Goal: Feedback & Contribution: Leave review/rating

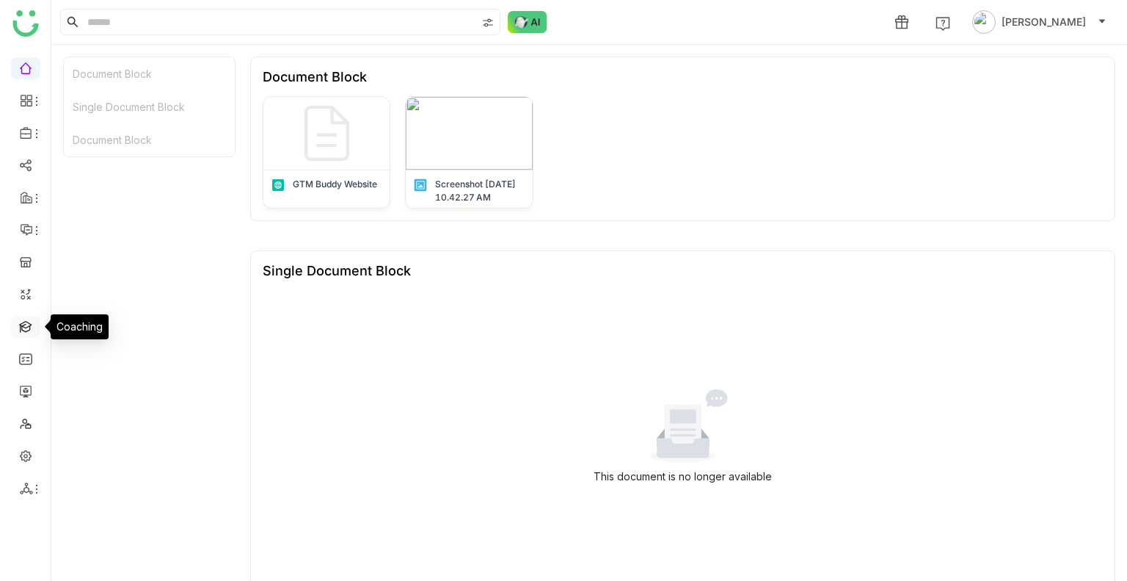
click at [20, 324] on link at bounding box center [25, 325] width 13 height 12
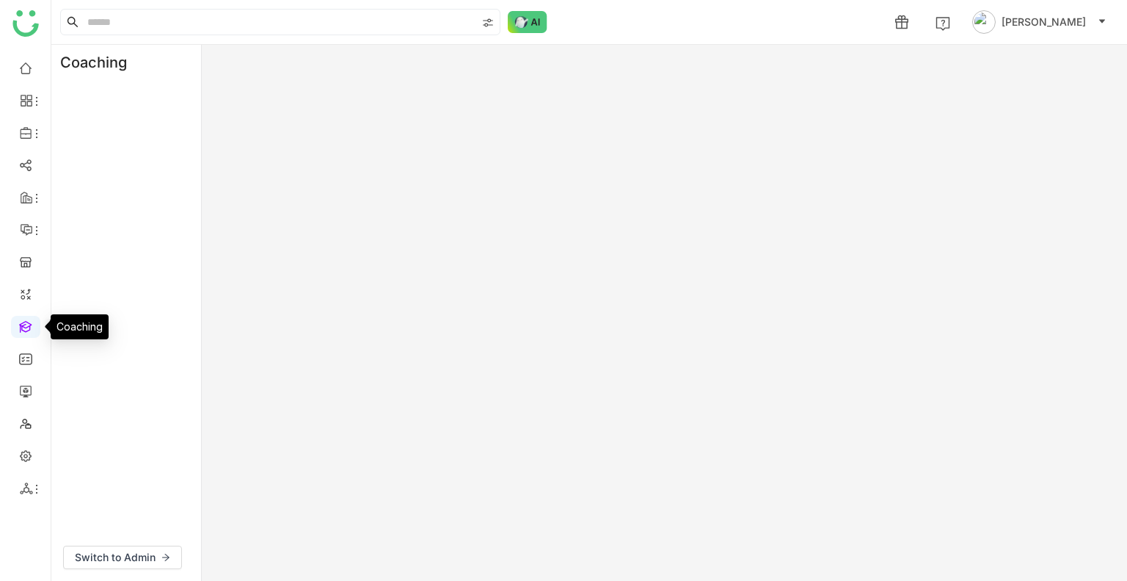
click at [20, 324] on link at bounding box center [25, 325] width 13 height 12
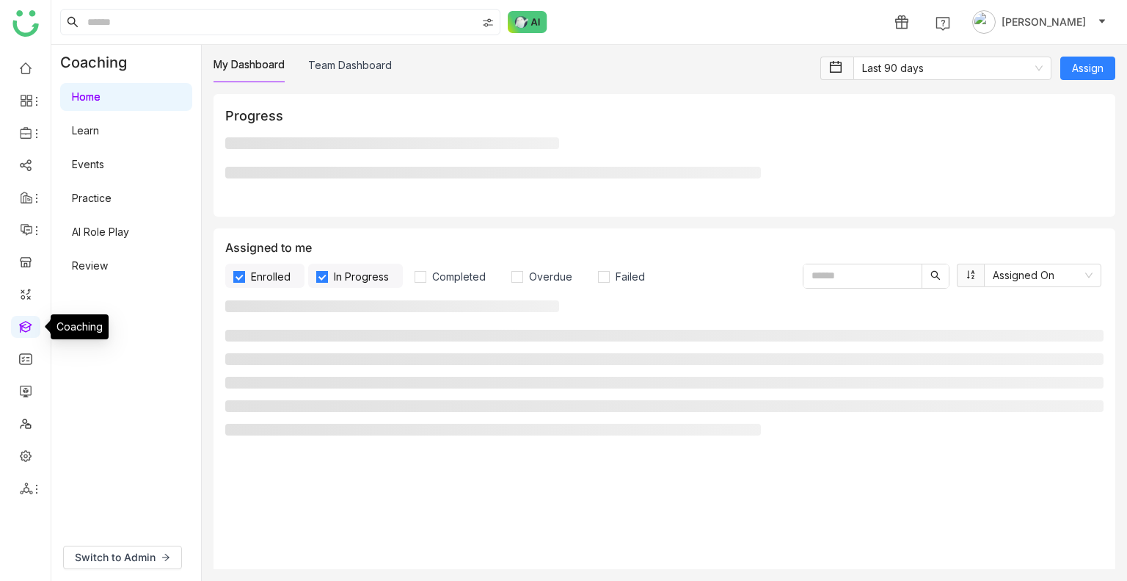
click at [20, 324] on link at bounding box center [25, 325] width 13 height 12
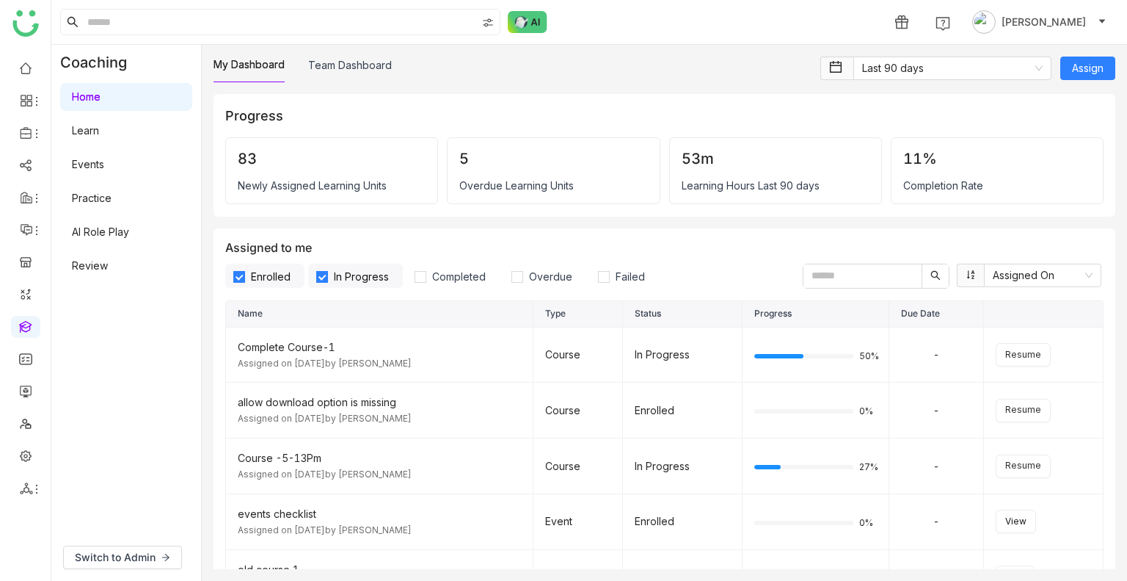
click at [96, 229] on link "AI Role Play" at bounding box center [100, 231] width 57 height 12
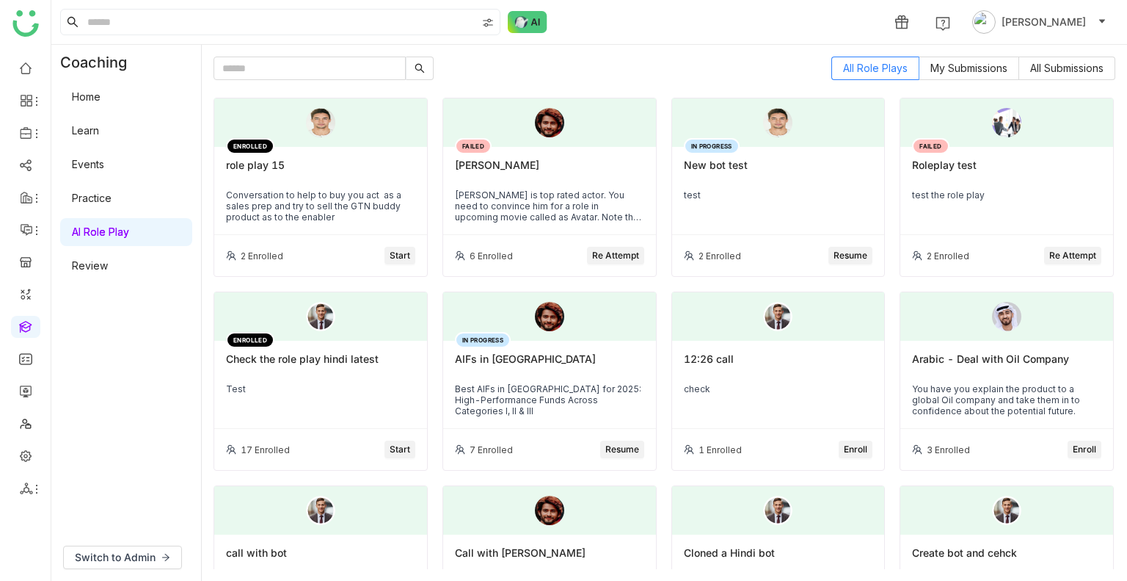
click at [96, 229] on link "AI Role Play" at bounding box center [100, 231] width 57 height 12
click at [120, 342] on span "Switch to Admin" at bounding box center [115, 557] width 81 height 16
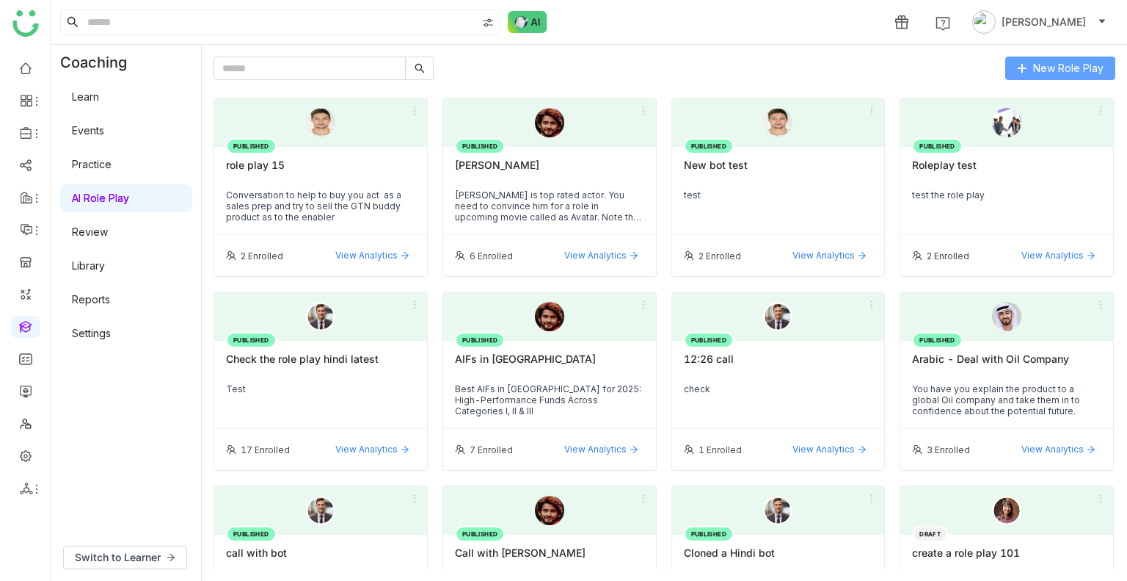
click at [1031, 73] on button "New Role Play" at bounding box center [1060, 68] width 110 height 23
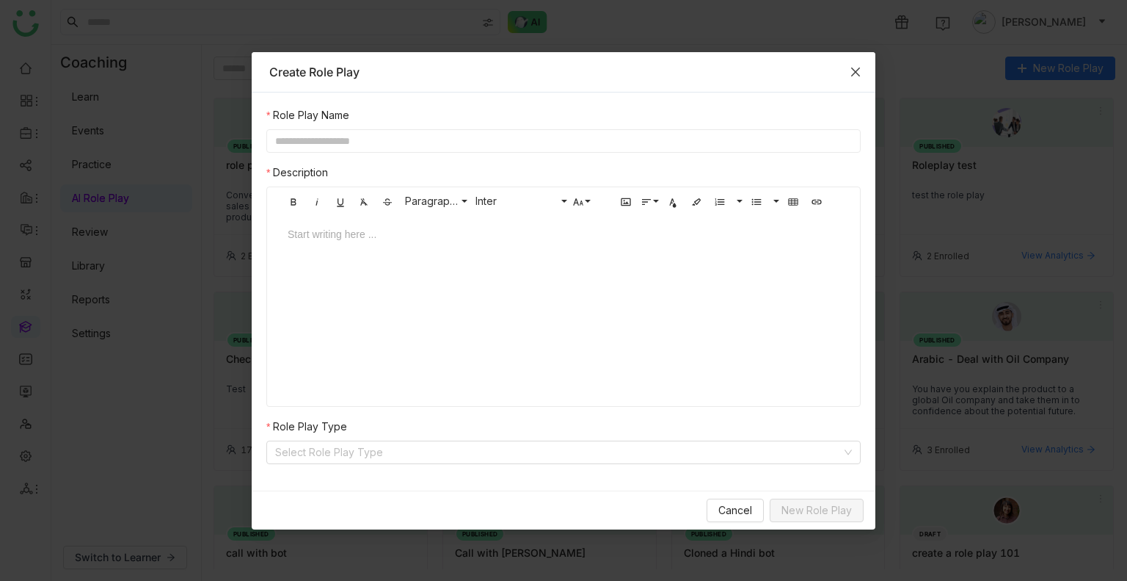
click at [844, 73] on span "Close" at bounding box center [856, 72] width 40 height 40
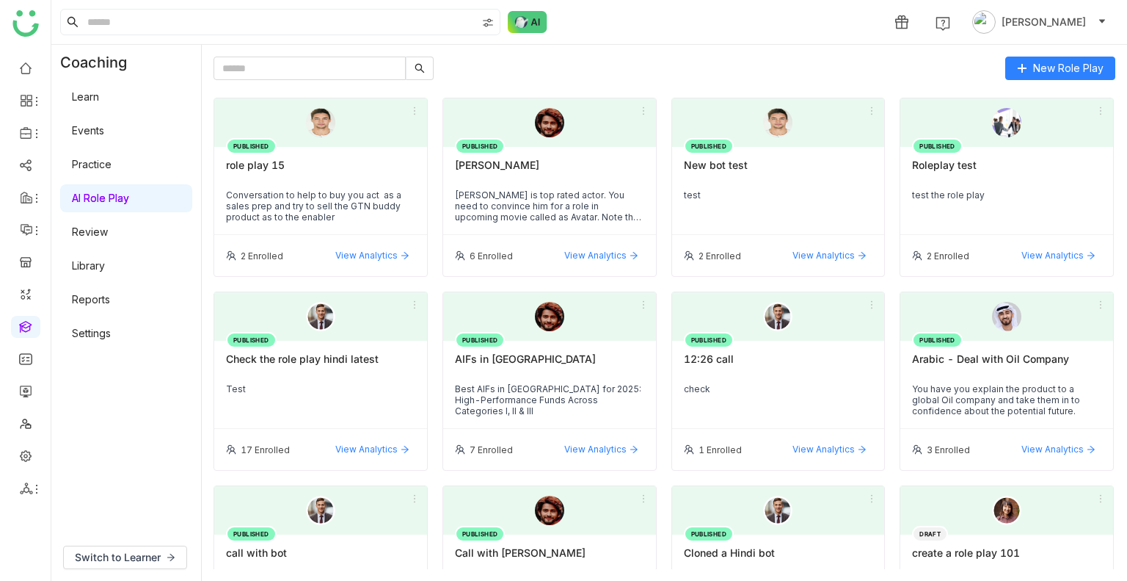
click at [111, 335] on link "Settings" at bounding box center [91, 333] width 39 height 12
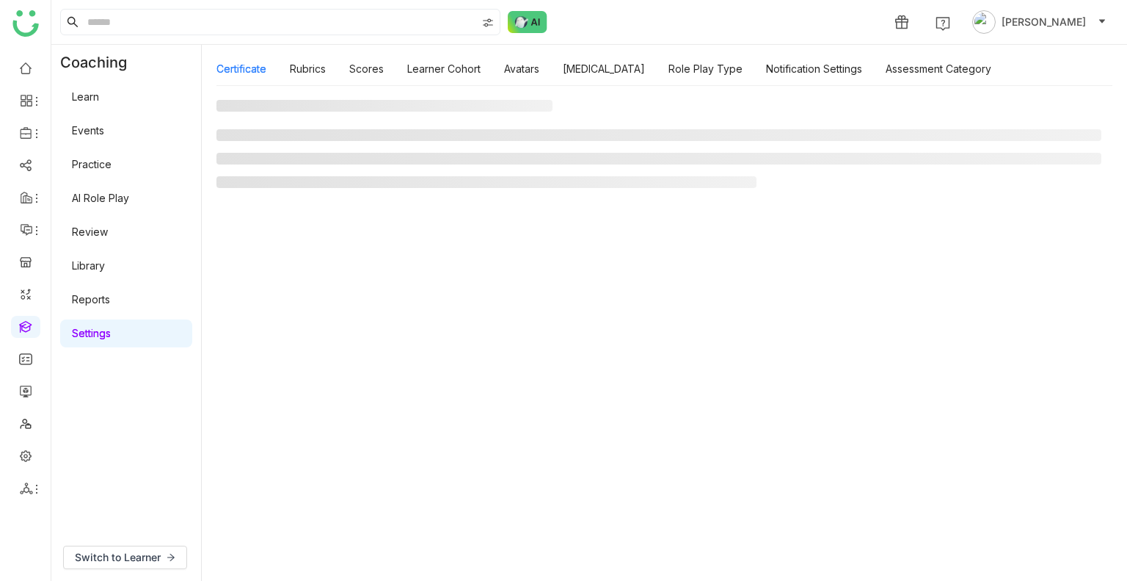
click at [111, 335] on link "Settings" at bounding box center [91, 333] width 39 height 12
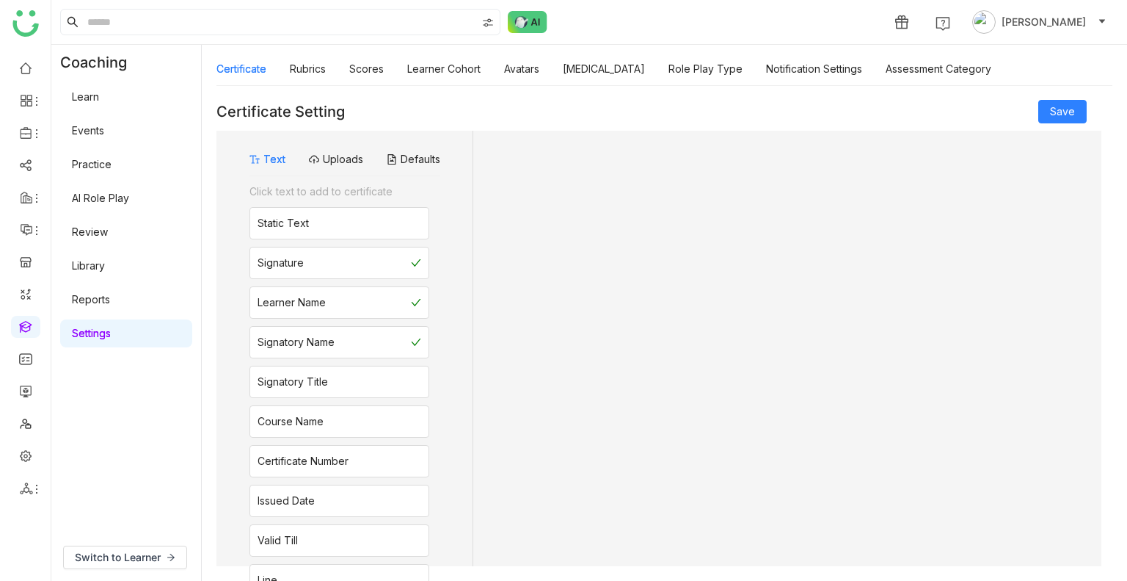
click at [111, 335] on link "Settings" at bounding box center [91, 333] width 39 height 12
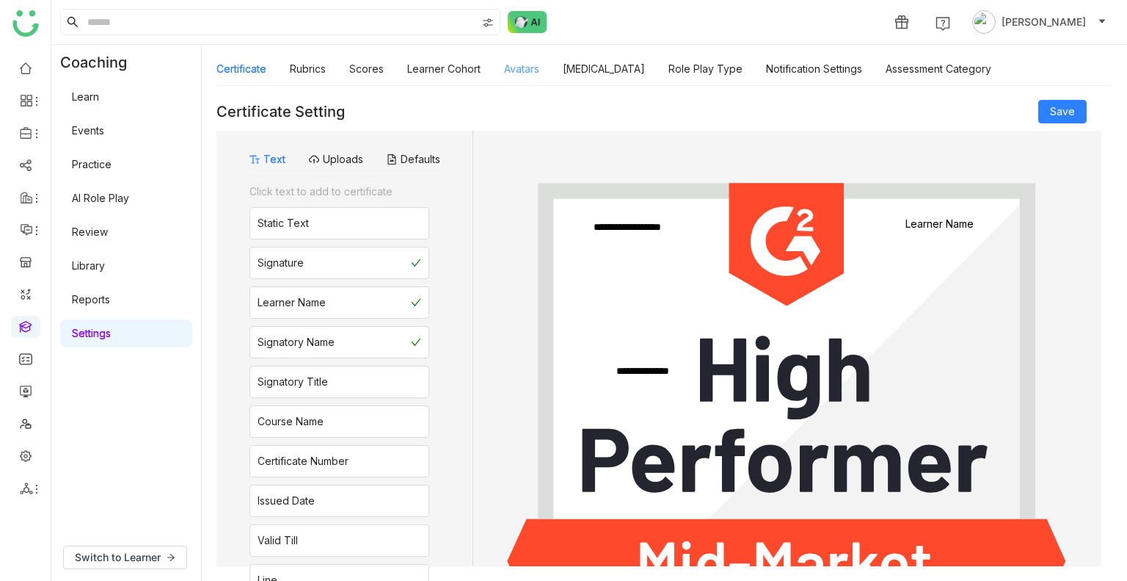
click at [515, 69] on link "Avatars" at bounding box center [521, 68] width 35 height 12
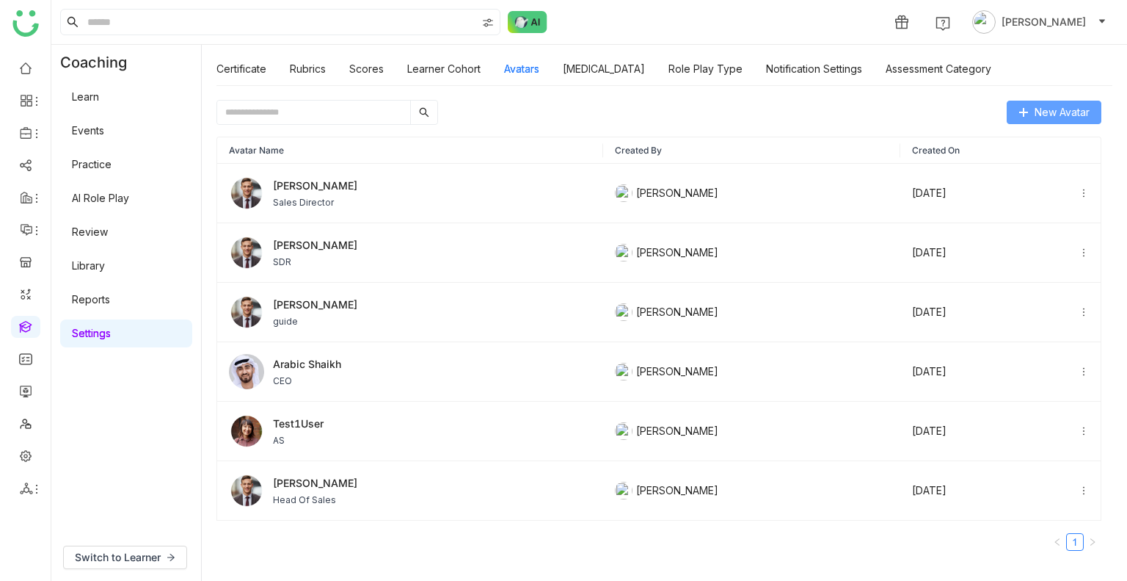
click at [1048, 104] on span "New Avatar" at bounding box center [1062, 112] width 55 height 16
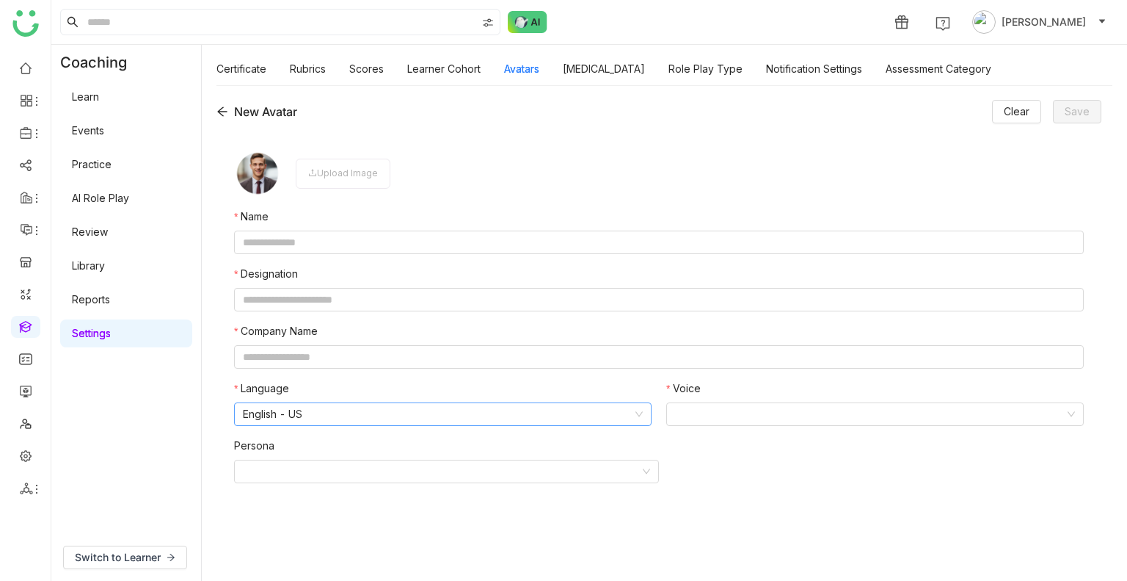
click at [366, 342] on nz-select-item "English - US" at bounding box center [443, 414] width 400 height 22
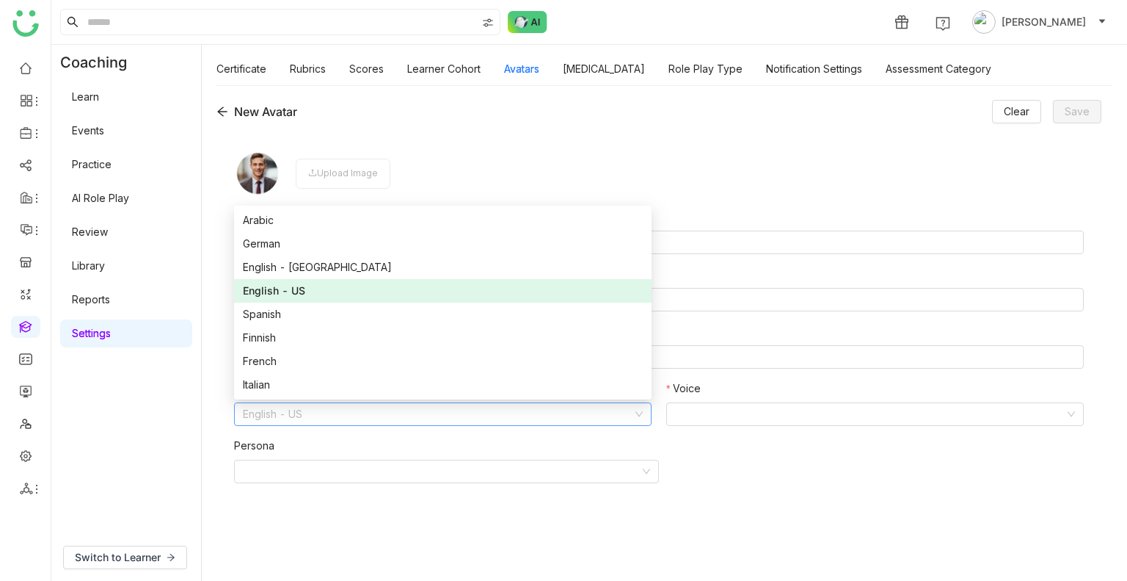
scroll to position [117, 0]
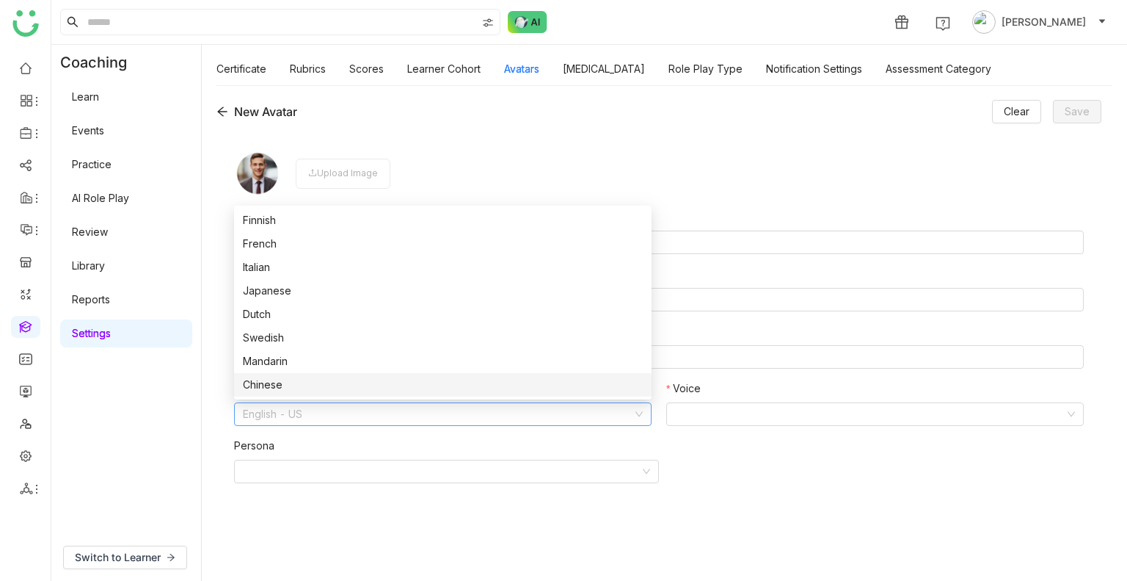
click at [332, 342] on div "Chinese" at bounding box center [443, 384] width 400 height 16
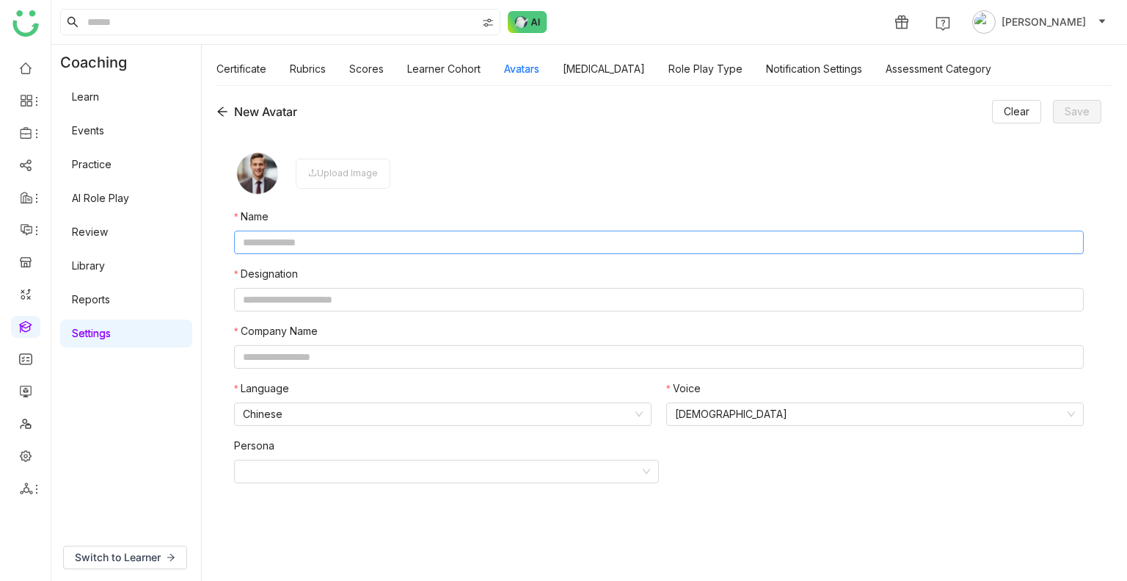
click at [290, 241] on input "text" at bounding box center [659, 241] width 850 height 23
type input "*"
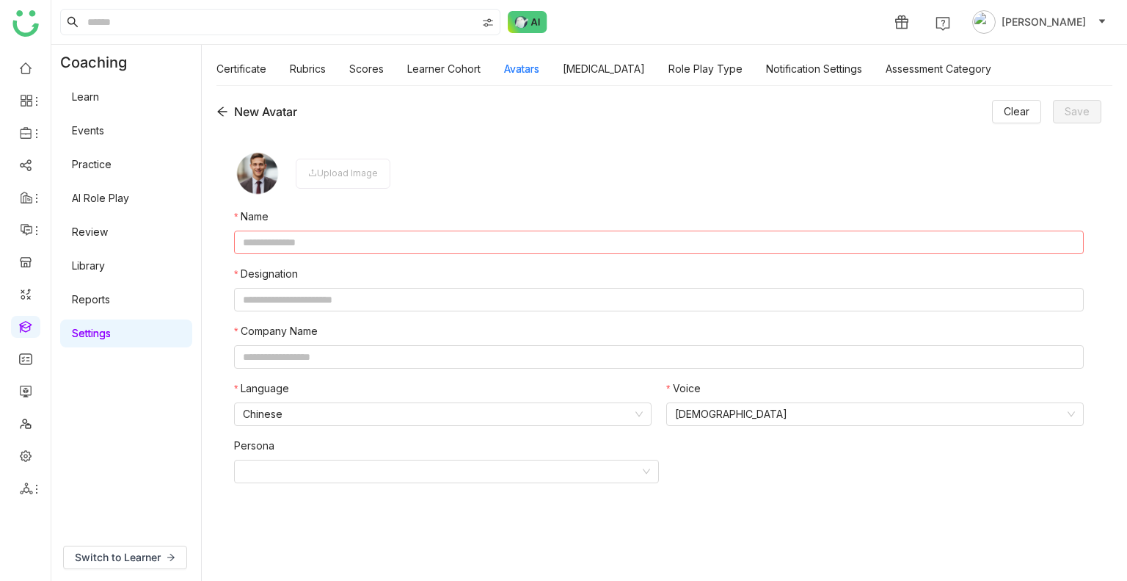
paste input "*****"
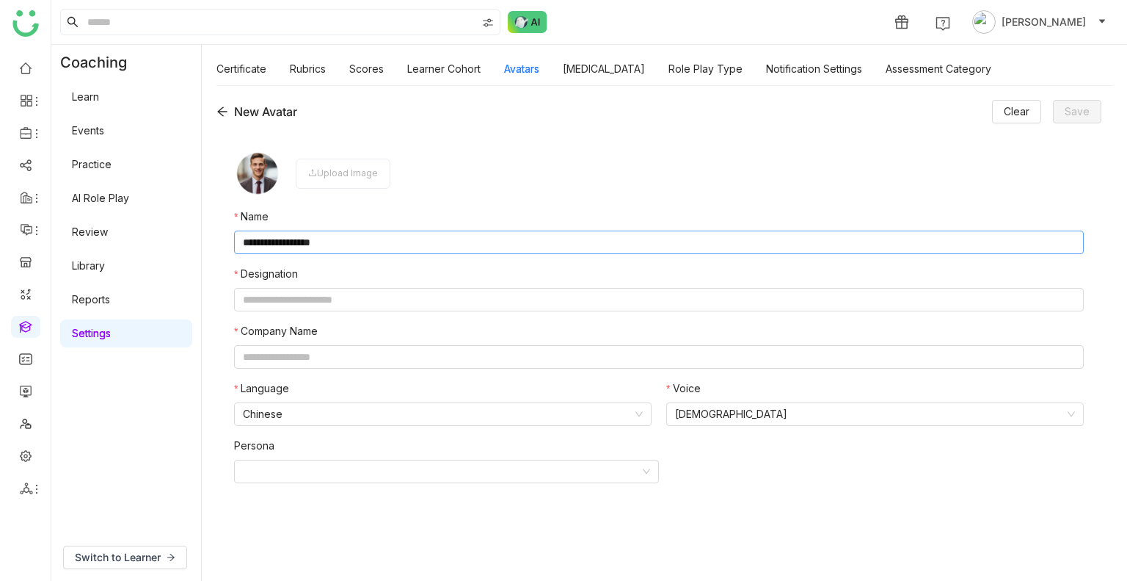
click at [306, 242] on input "**********" at bounding box center [659, 241] width 850 height 23
type input "**********"
click at [307, 294] on input "text" at bounding box center [659, 299] width 850 height 23
type input "**********"
click at [297, 342] on input "text" at bounding box center [659, 356] width 850 height 23
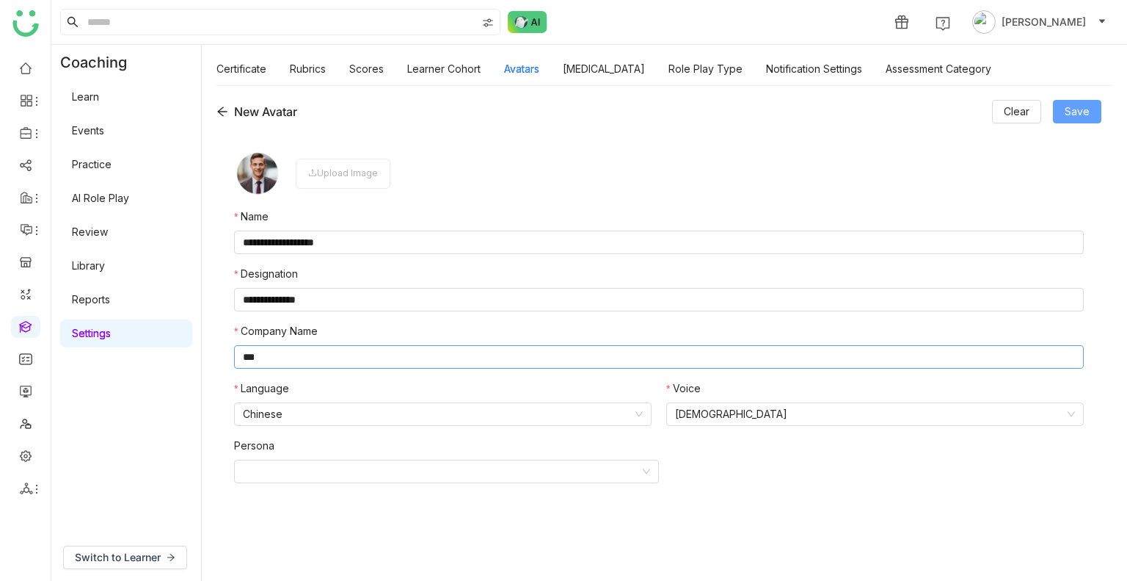
type input "***"
click at [1076, 117] on span "Save" at bounding box center [1077, 111] width 25 height 16
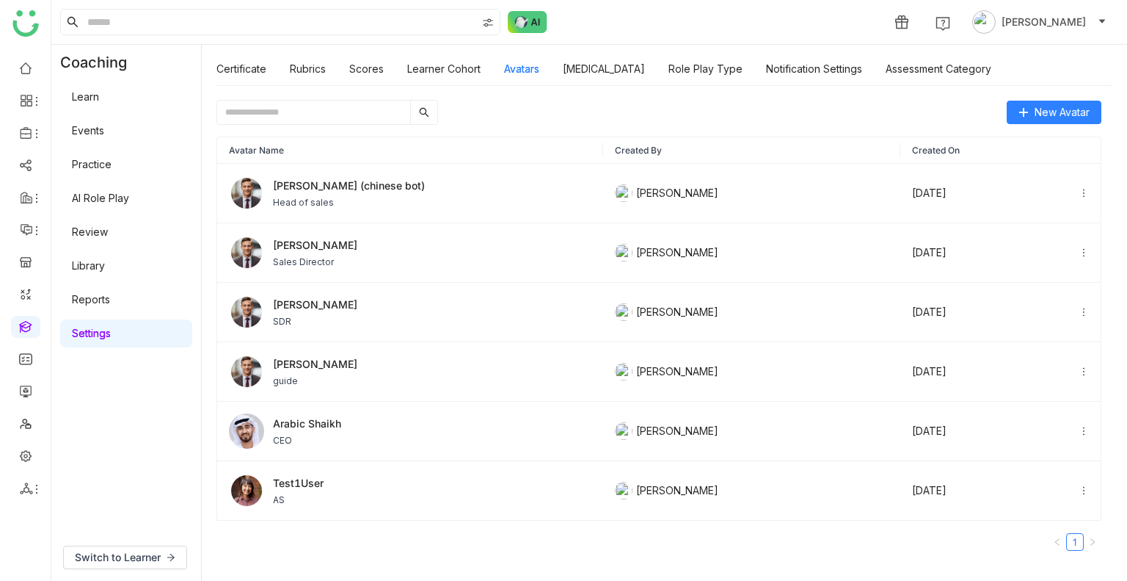
click at [85, 192] on link "AI Role Play" at bounding box center [100, 198] width 57 height 12
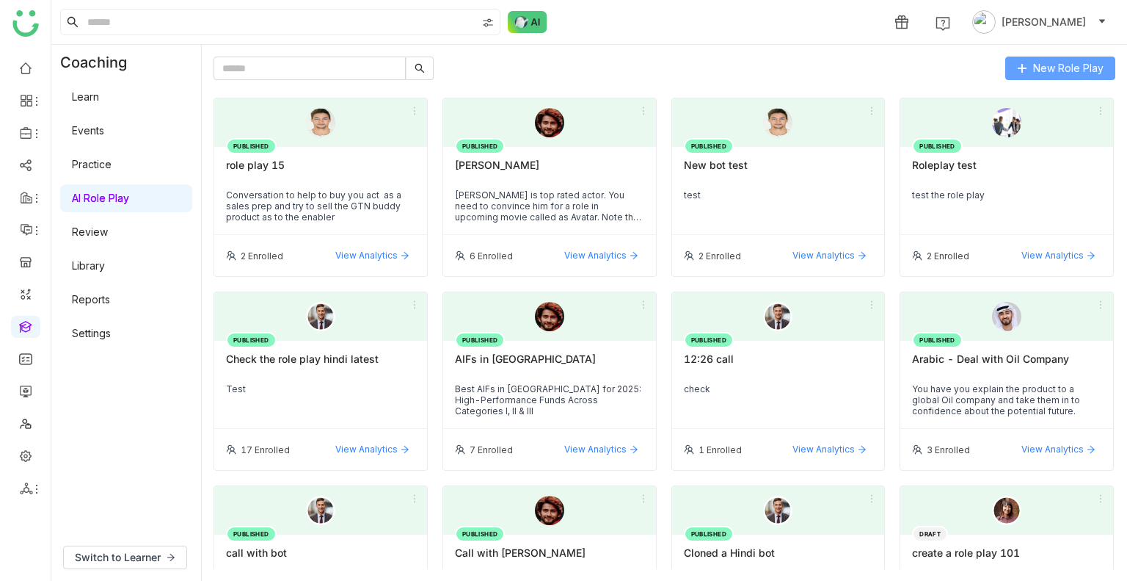
click at [1045, 68] on span "New Role Play" at bounding box center [1068, 68] width 70 height 16
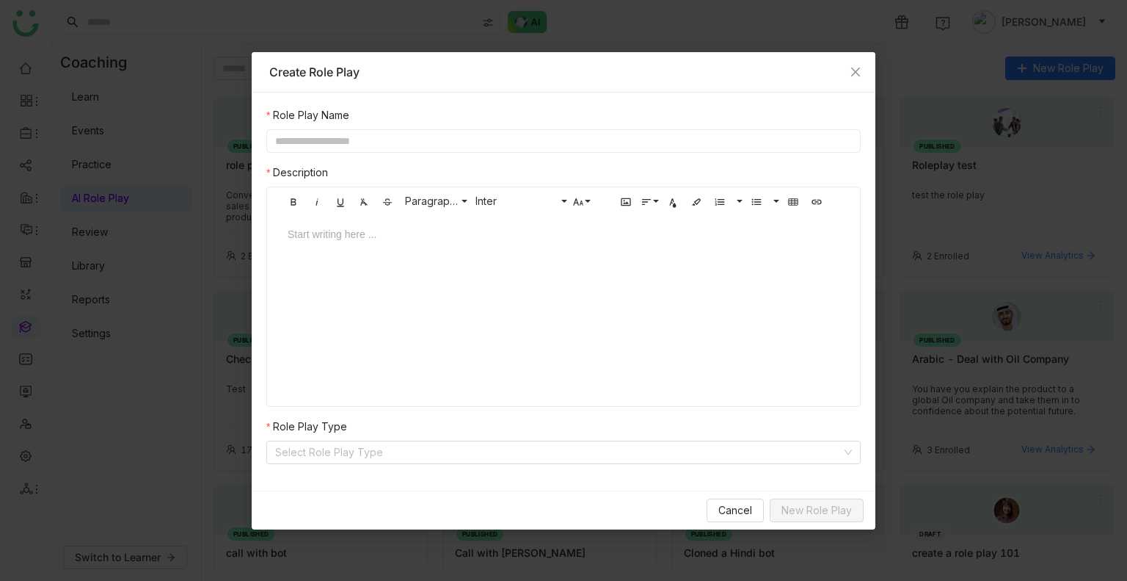
click at [415, 148] on input "text" at bounding box center [563, 140] width 594 height 23
type input "*"
click at [415, 148] on input "*****" at bounding box center [563, 140] width 594 height 23
click at [274, 137] on input "*****" at bounding box center [563, 140] width 594 height 23
type input "*********"
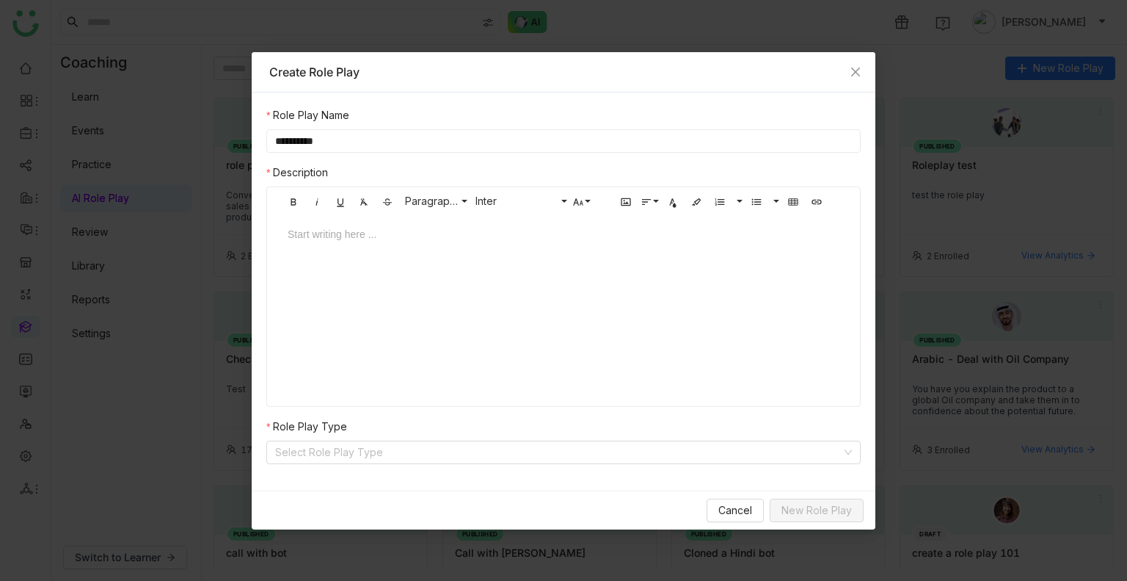
click at [343, 252] on div at bounding box center [563, 248] width 581 height 44
click at [344, 342] on input at bounding box center [558, 452] width 567 height 22
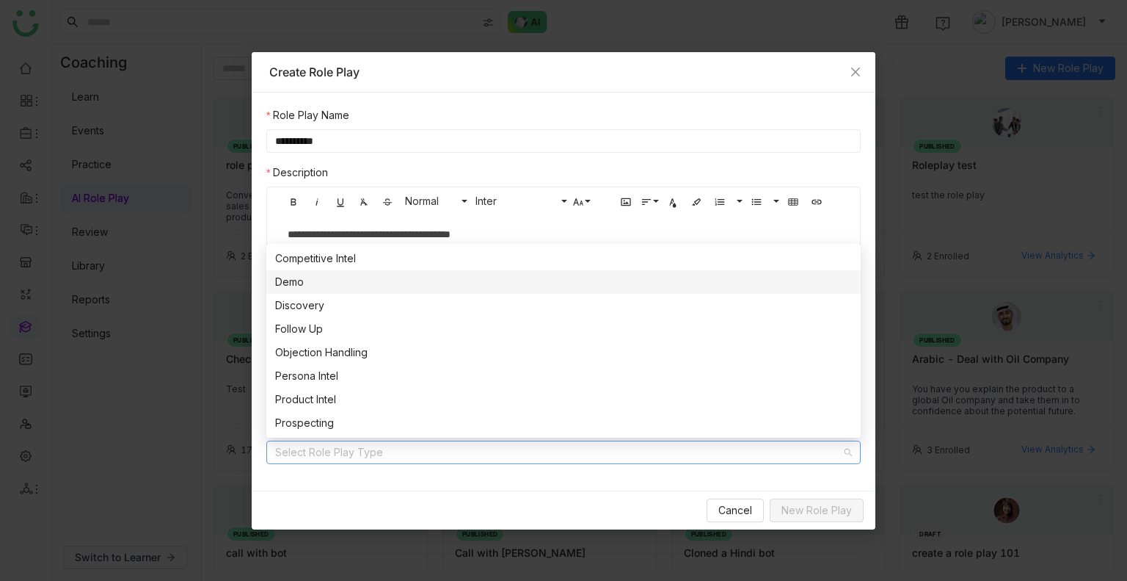
click at [307, 286] on div "Demo" at bounding box center [563, 282] width 577 height 16
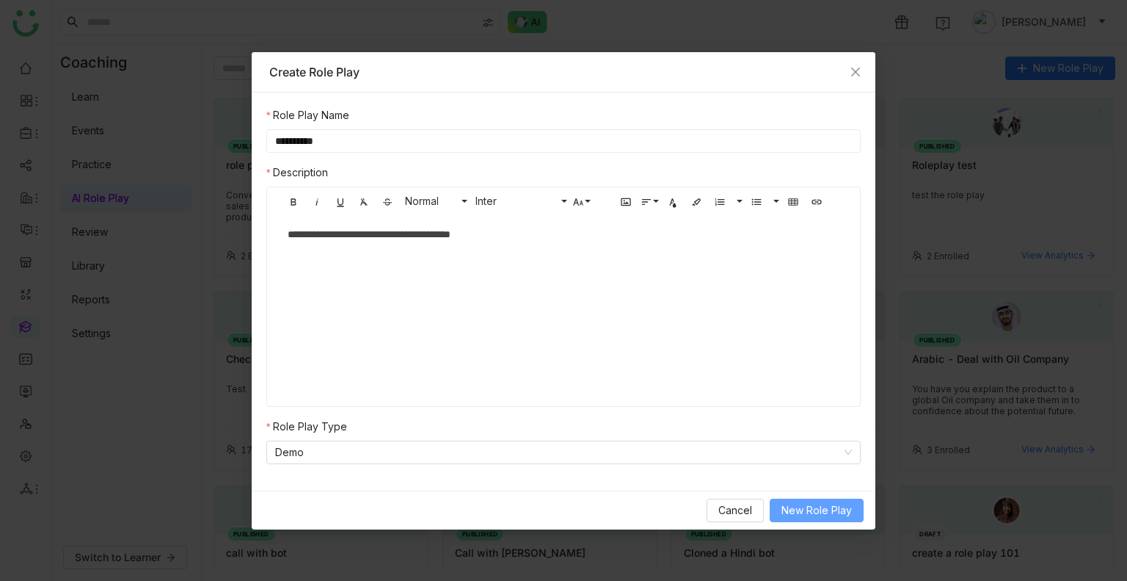
click at [796, 342] on span "New Role Play" at bounding box center [817, 510] width 70 height 16
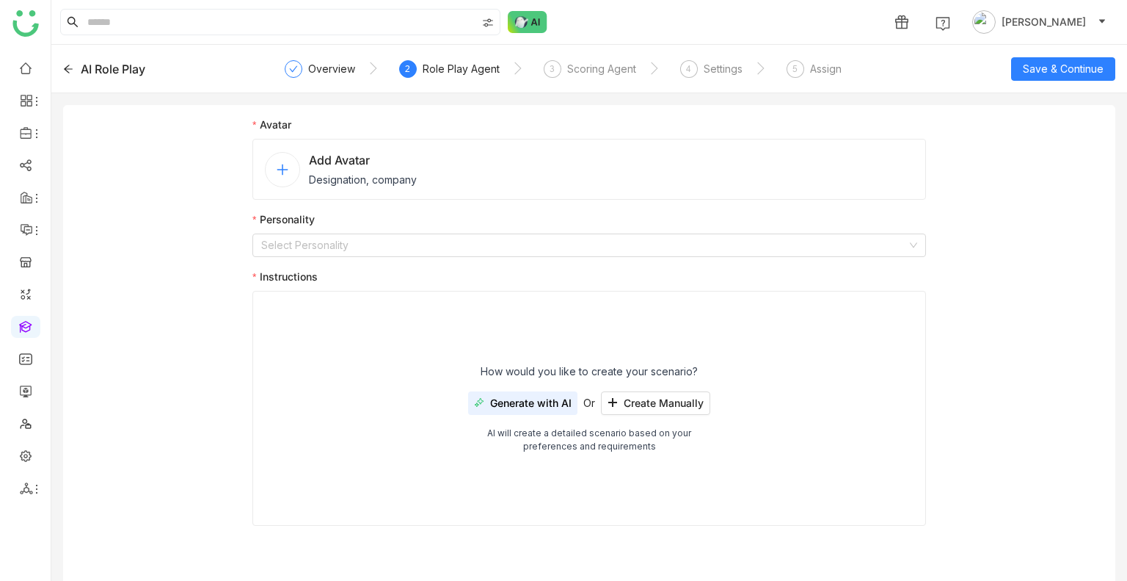
click at [376, 189] on div "Add Avatar Designation, company" at bounding box center [589, 169] width 674 height 61
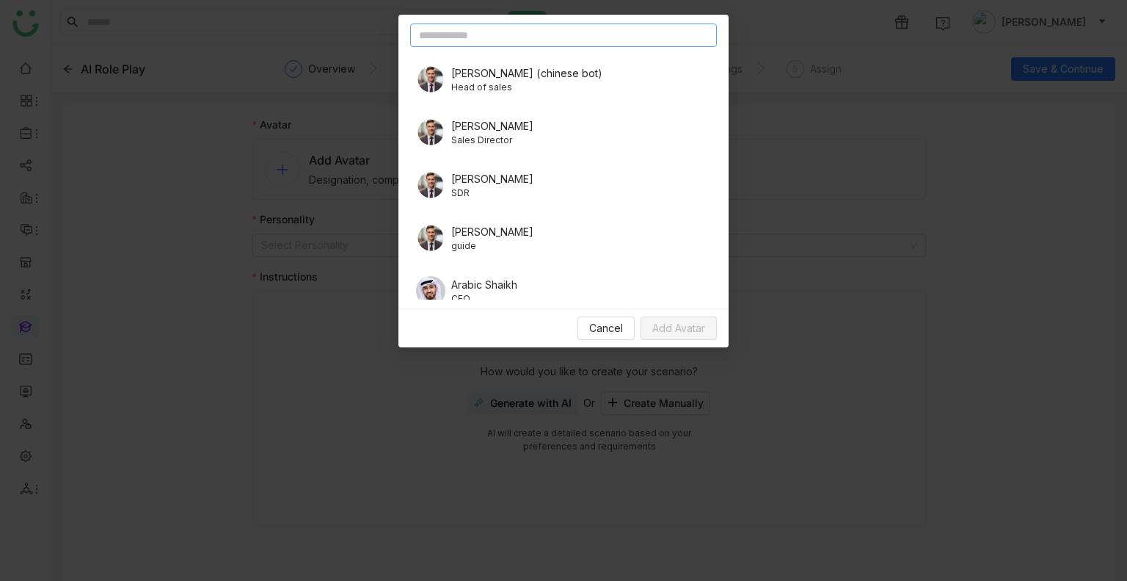
click at [540, 45] on input "text" at bounding box center [563, 34] width 307 height 23
click at [531, 67] on span "Zhang (chinese bot)" at bounding box center [526, 72] width 151 height 15
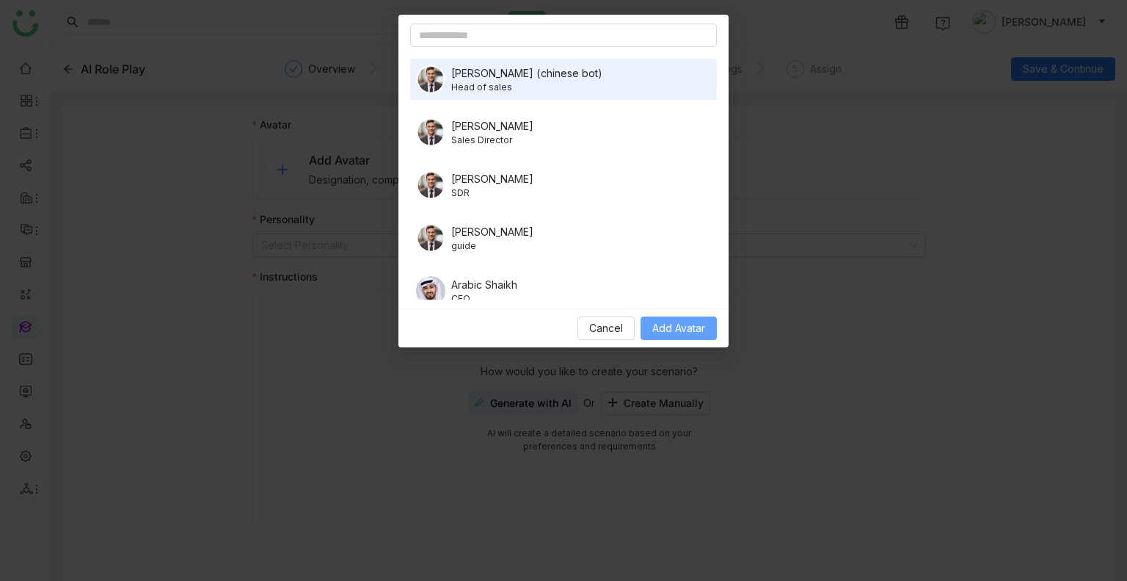
click at [661, 317] on button "Add Avatar" at bounding box center [679, 327] width 76 height 23
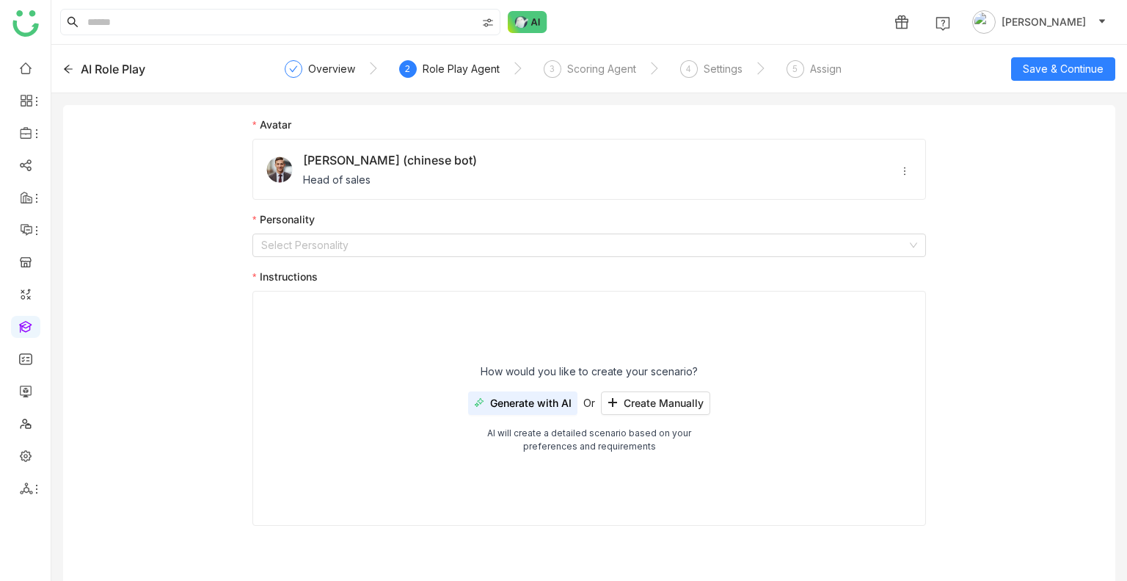
click at [550, 342] on span "Generate with AI" at bounding box center [530, 403] width 81 height 12
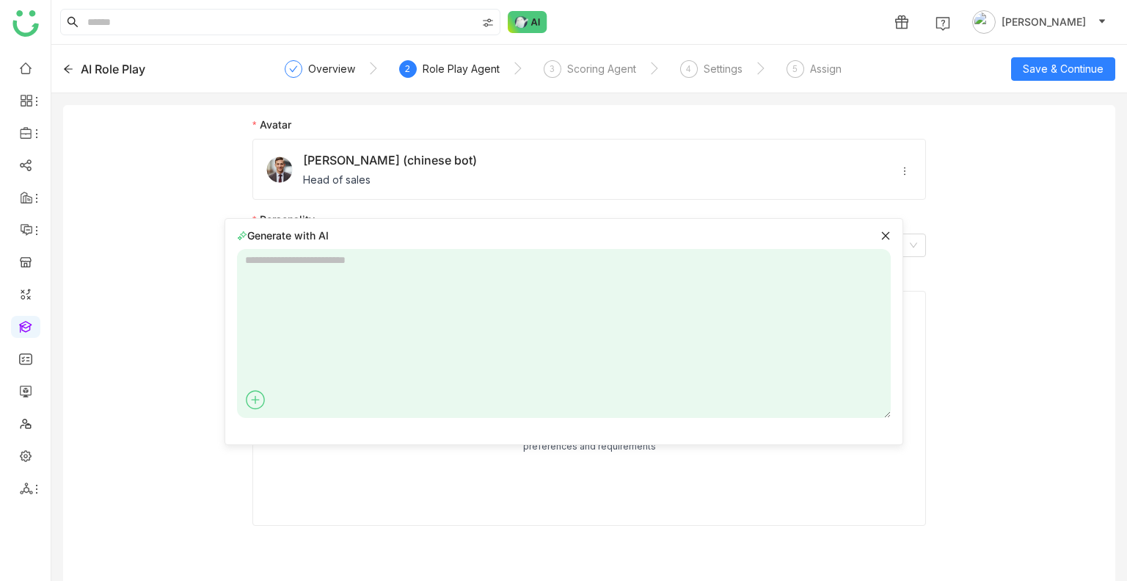
click at [346, 272] on textarea at bounding box center [564, 333] width 654 height 169
type textarea "**********"
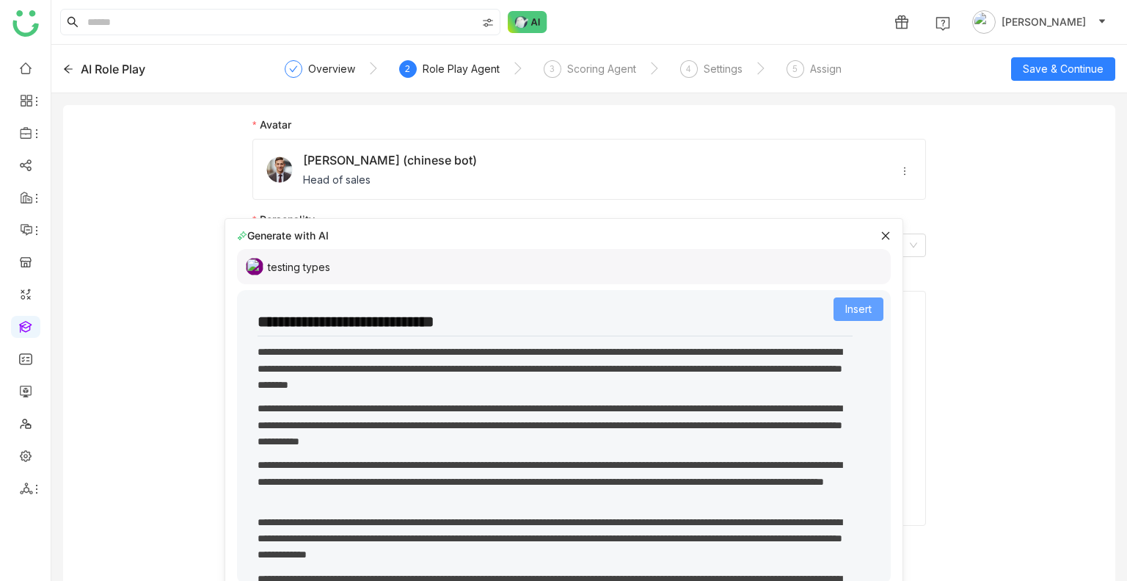
click at [854, 308] on span "Insert" at bounding box center [858, 309] width 26 height 16
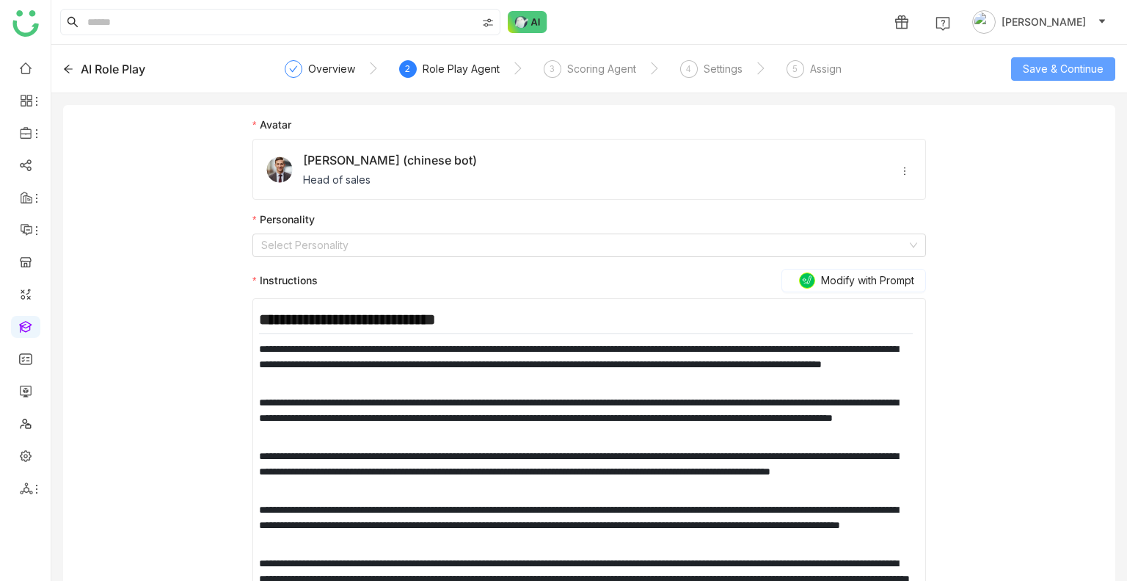
click at [1064, 61] on span "Save & Continue" at bounding box center [1063, 69] width 81 height 16
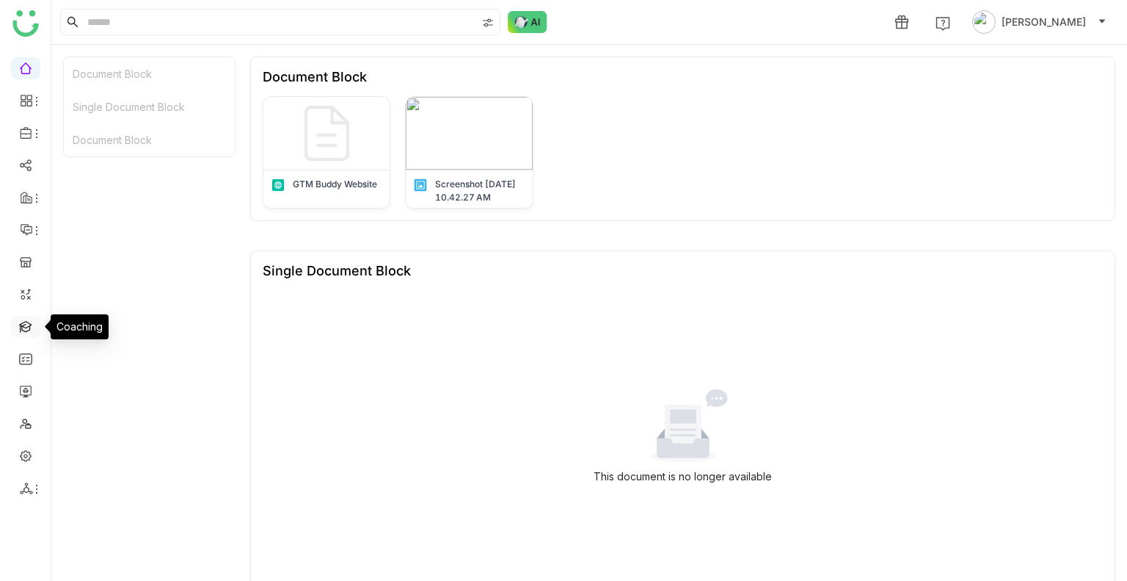
click at [21, 325] on link at bounding box center [25, 325] width 13 height 12
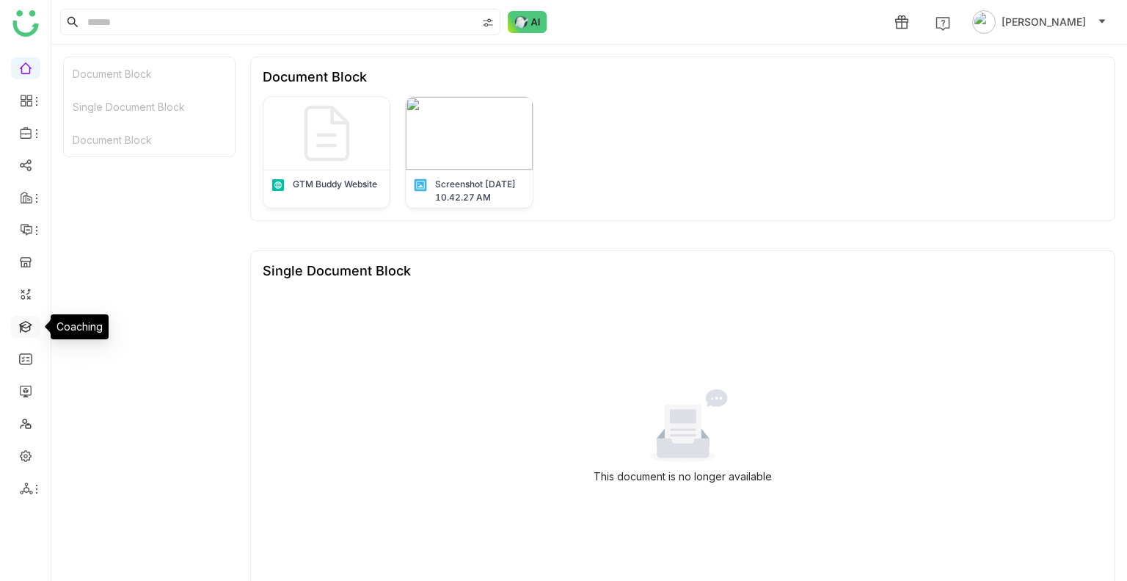
click at [21, 325] on link at bounding box center [25, 325] width 13 height 12
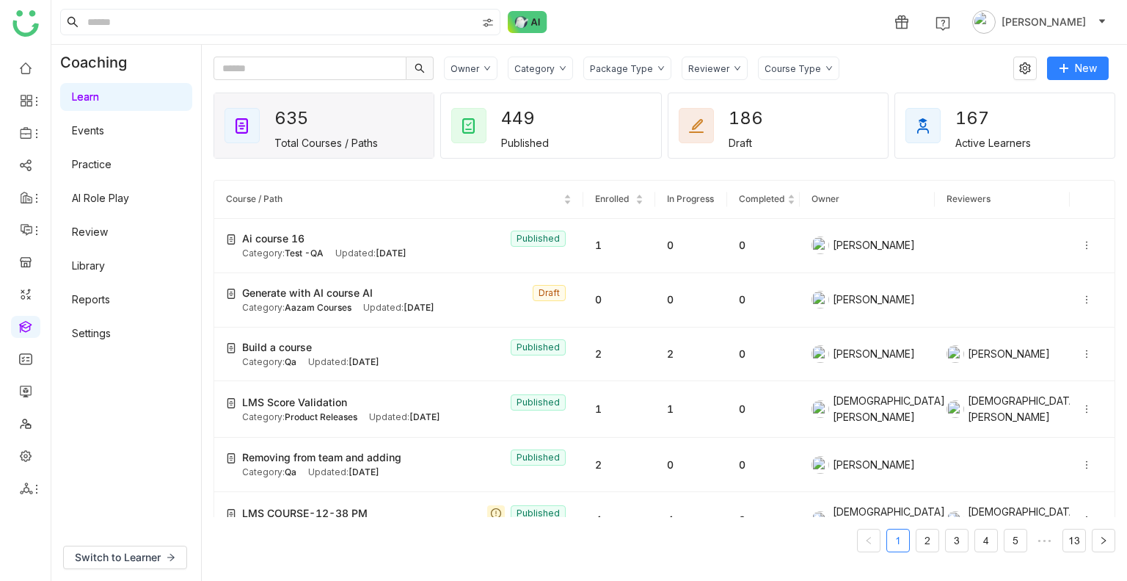
click at [109, 192] on link "AI Role Play" at bounding box center [100, 198] width 57 height 12
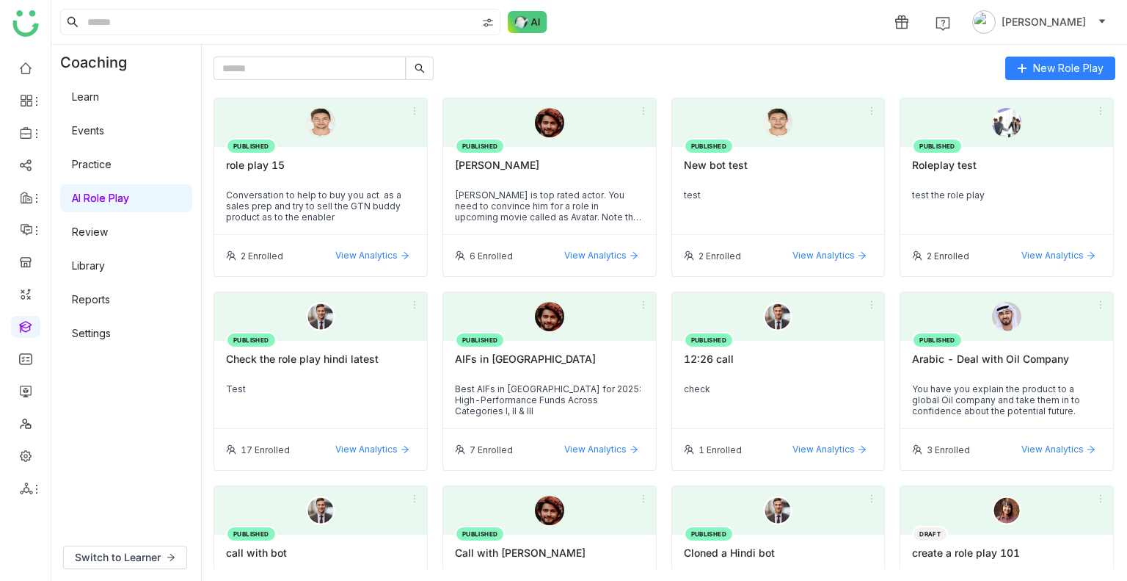
click at [109, 192] on link "AI Role Play" at bounding box center [100, 198] width 57 height 12
click at [282, 60] on input "text" at bounding box center [310, 68] width 192 height 23
paste input "**********"
type input "**********"
paste input "*****"
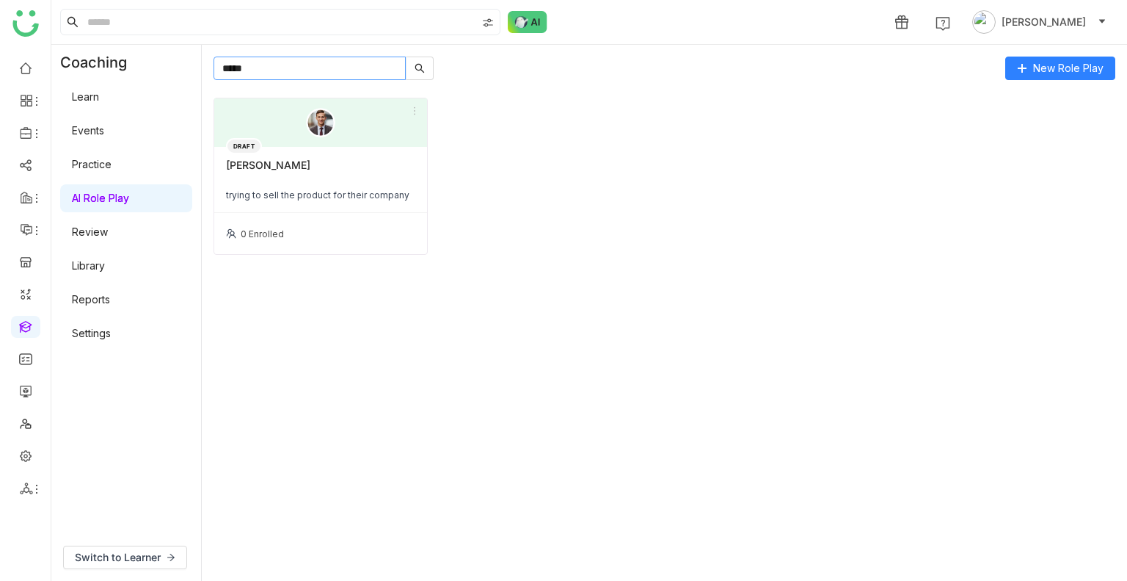
type input "*****"
click at [258, 175] on div "Mr. Zhang" at bounding box center [320, 171] width 189 height 25
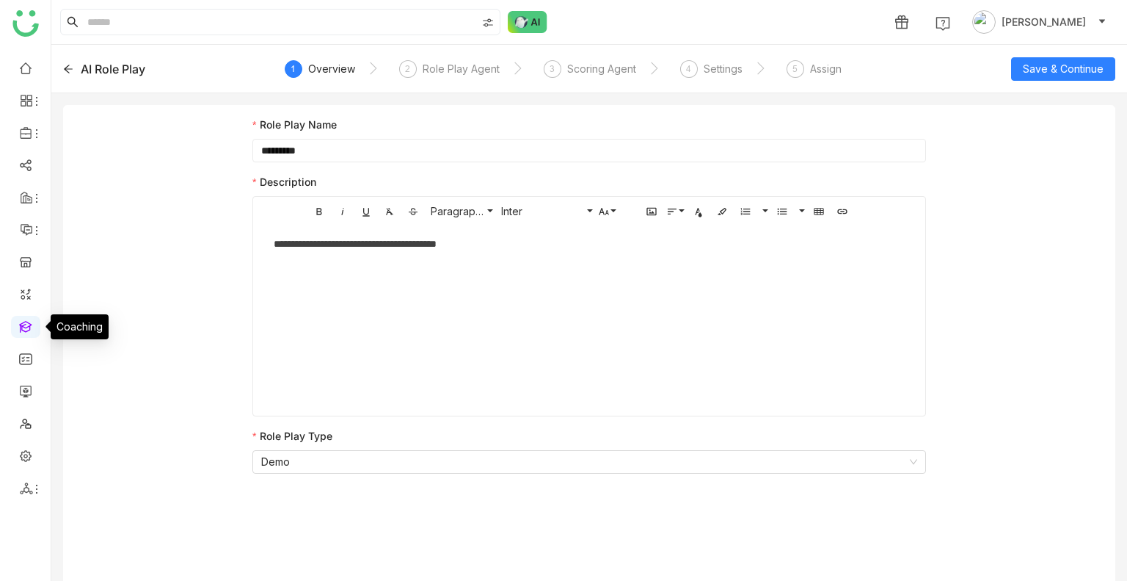
click at [23, 325] on link at bounding box center [25, 325] width 13 height 12
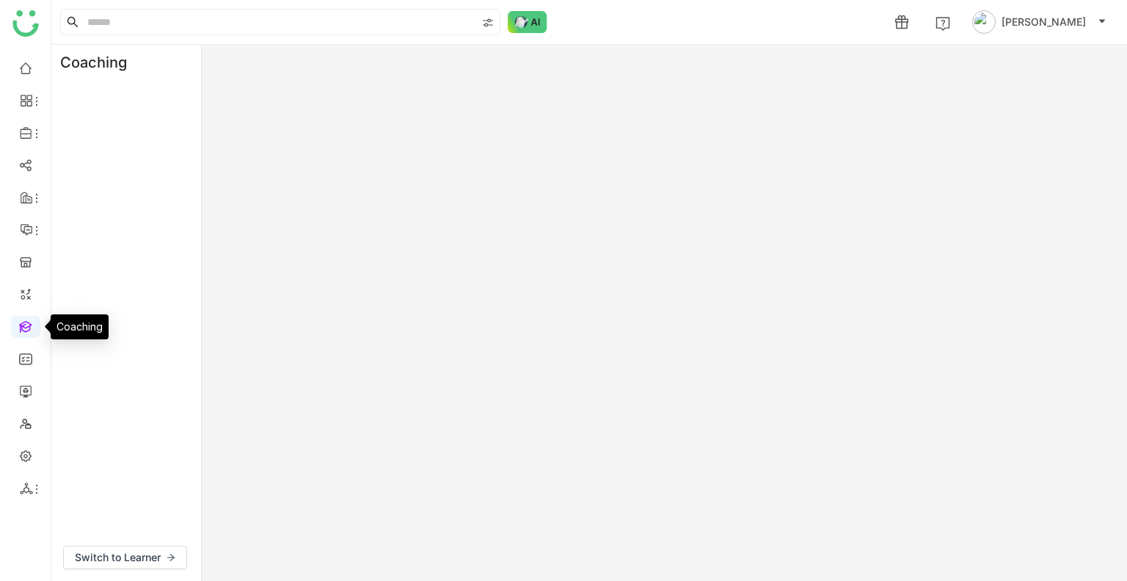
click at [23, 325] on link at bounding box center [25, 325] width 13 height 12
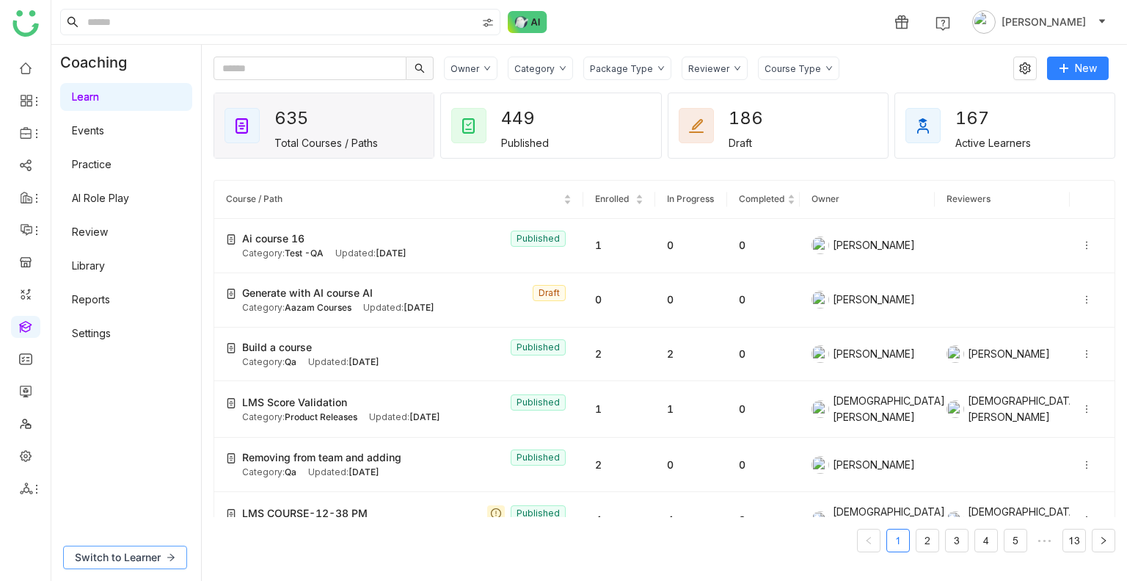
click at [129, 560] on span "Switch to Learner" at bounding box center [118, 557] width 86 height 16
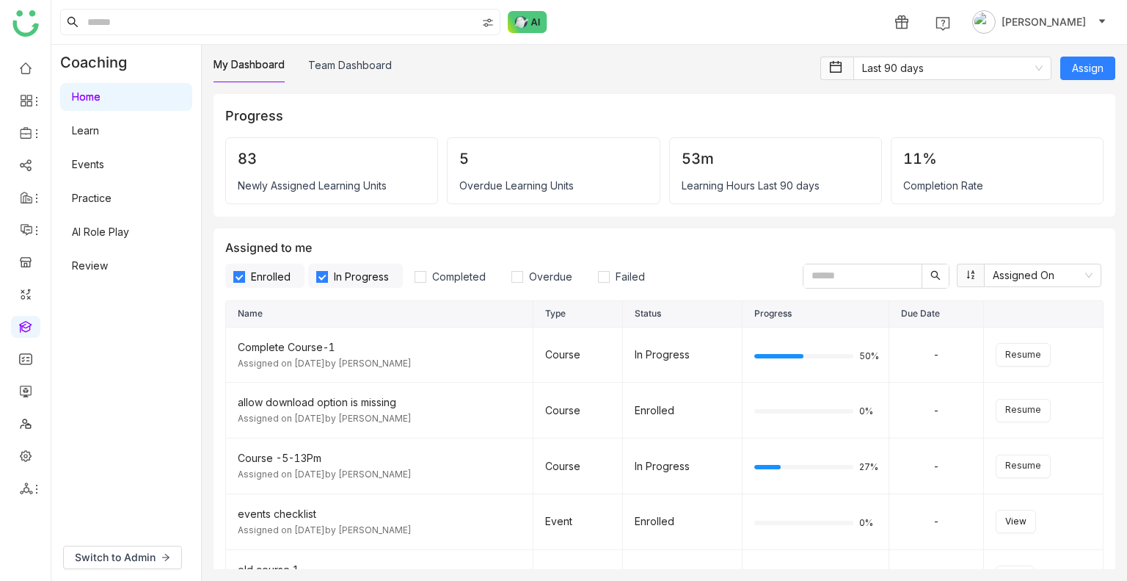
click at [112, 226] on link "AI Role Play" at bounding box center [100, 231] width 57 height 12
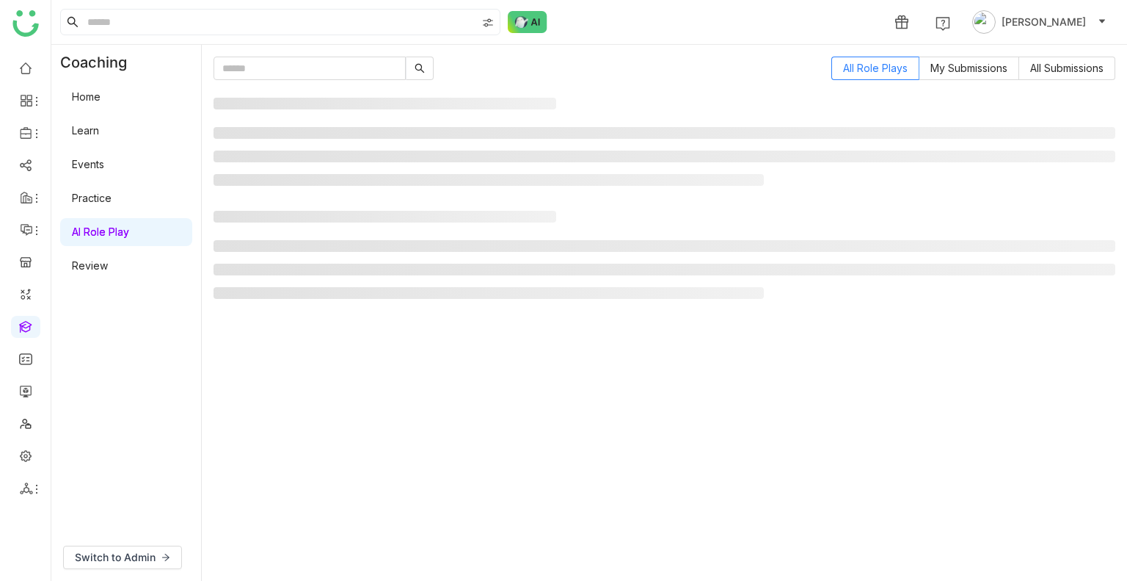
click at [112, 226] on link "AI Role Play" at bounding box center [100, 231] width 57 height 12
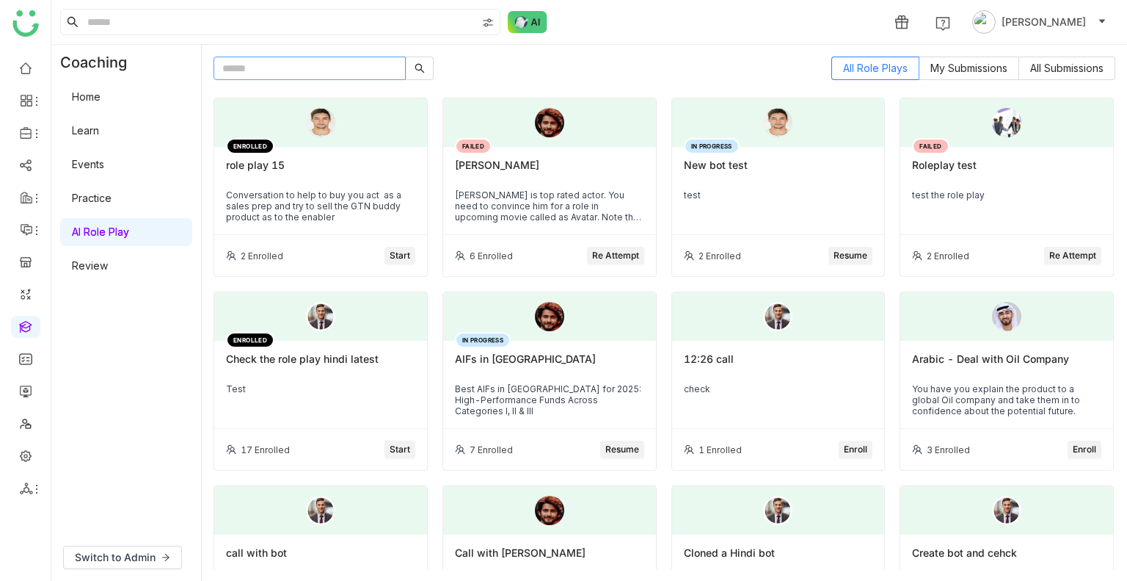
click at [321, 62] on input "text" at bounding box center [310, 68] width 192 height 23
paste input "*****"
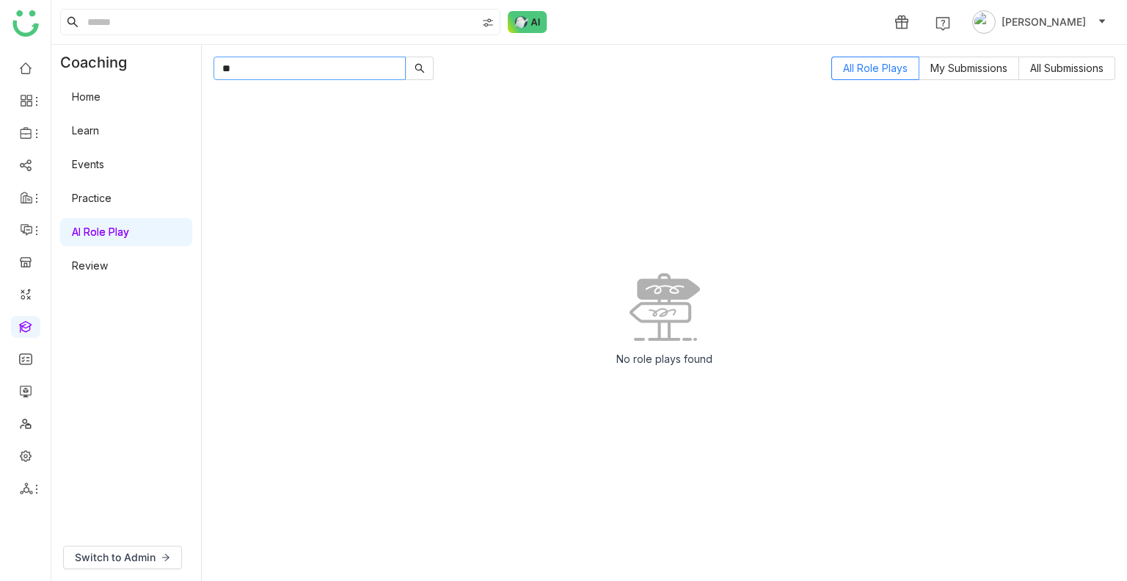
type input "*"
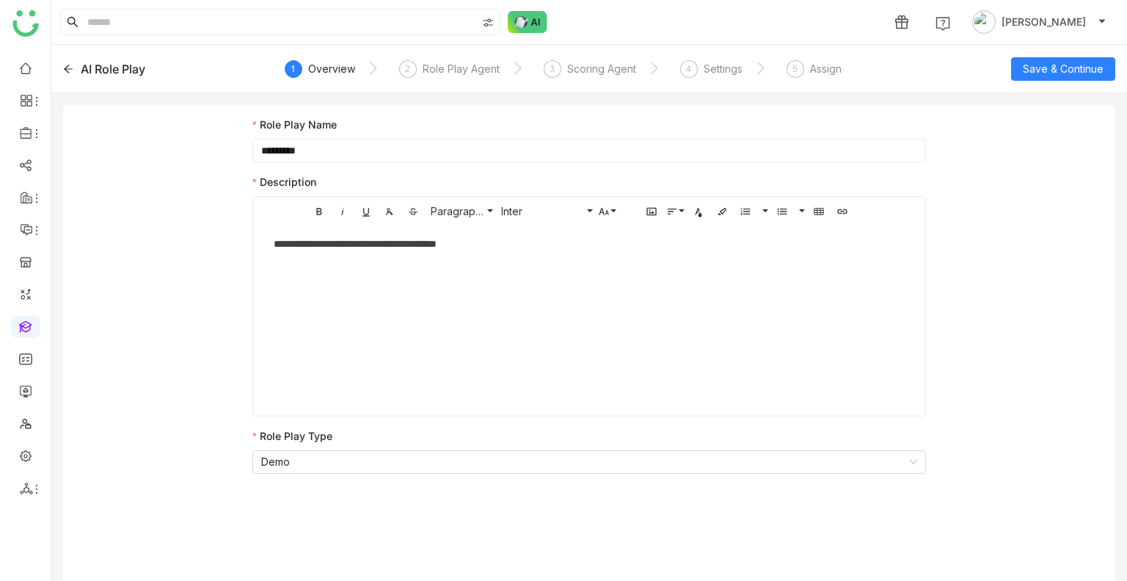
click at [827, 77] on div "5 Assign" at bounding box center [814, 73] width 55 height 26
click at [818, 73] on div "Assign" at bounding box center [826, 69] width 32 height 18
click at [470, 69] on div "Role Play Agent" at bounding box center [461, 69] width 77 height 18
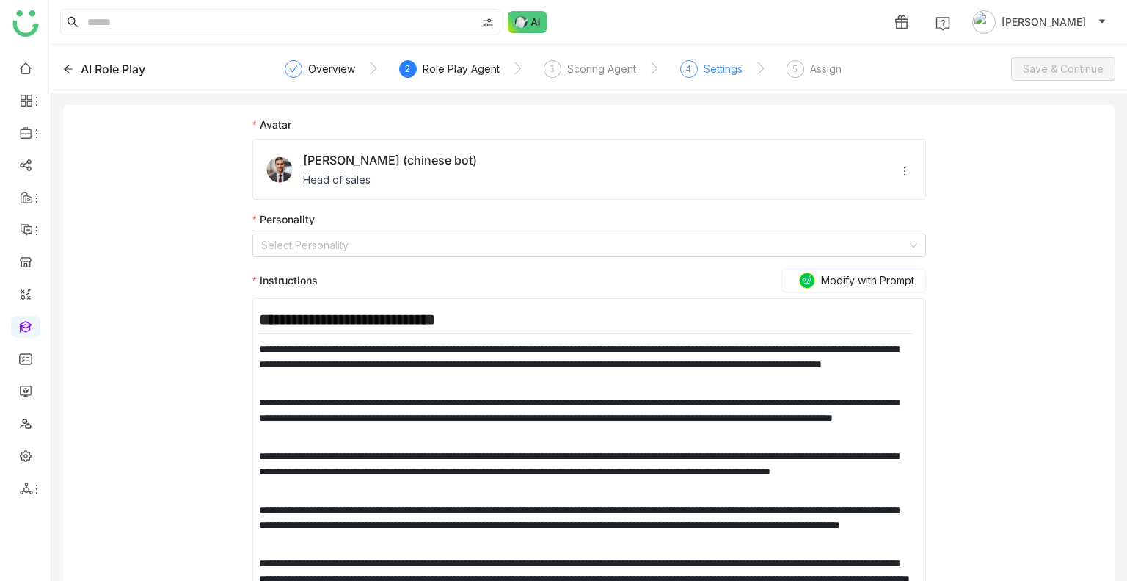
click at [712, 64] on div "Settings" at bounding box center [723, 69] width 39 height 18
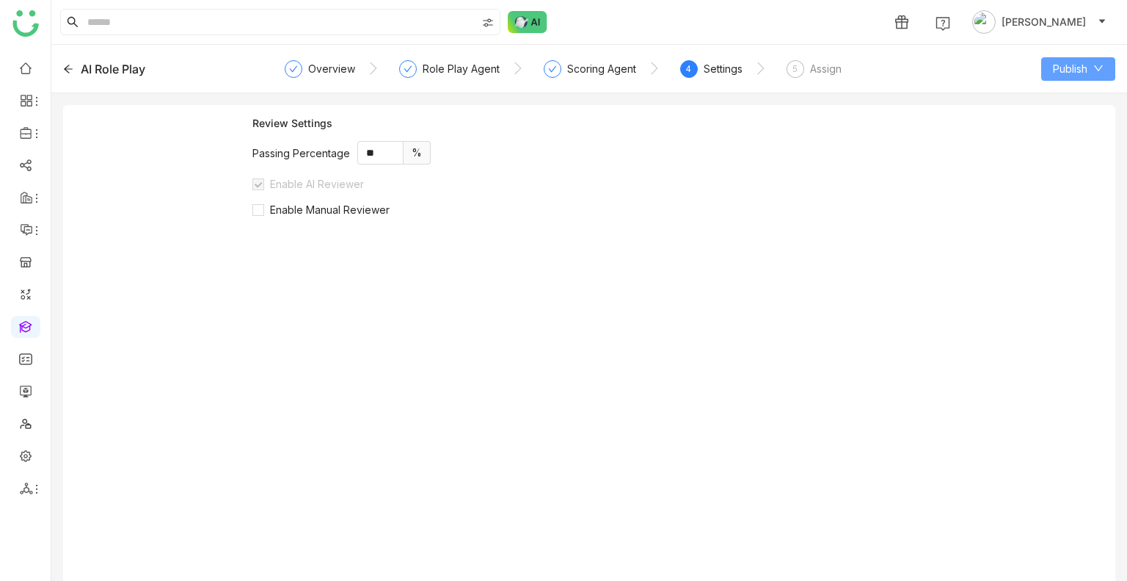
click at [1079, 67] on span "Publish" at bounding box center [1070, 69] width 34 height 16
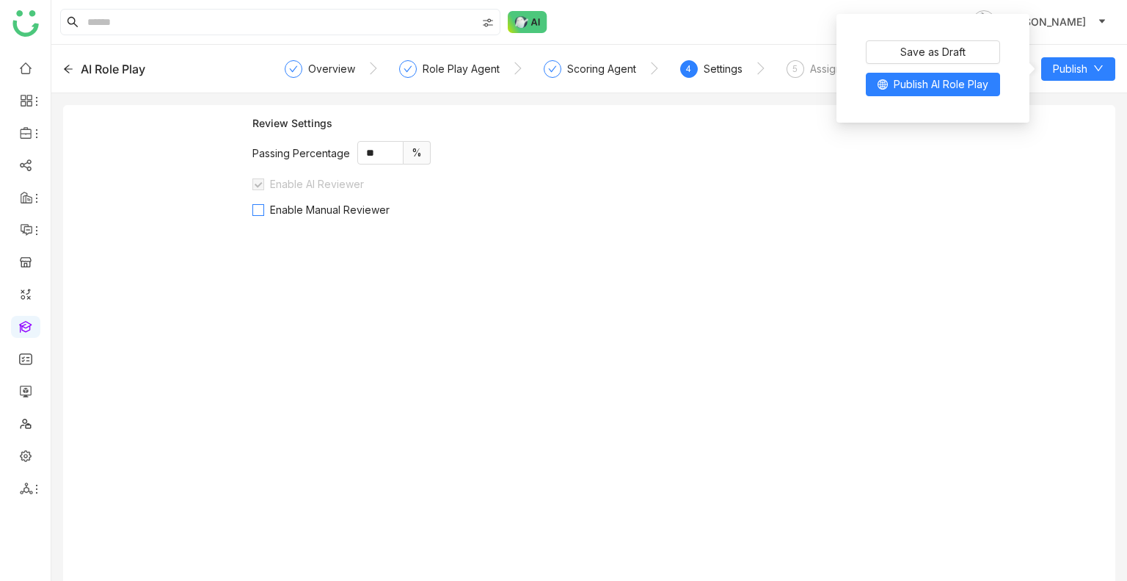
click at [304, 203] on span "Enable Manual Reviewer" at bounding box center [329, 209] width 131 height 12
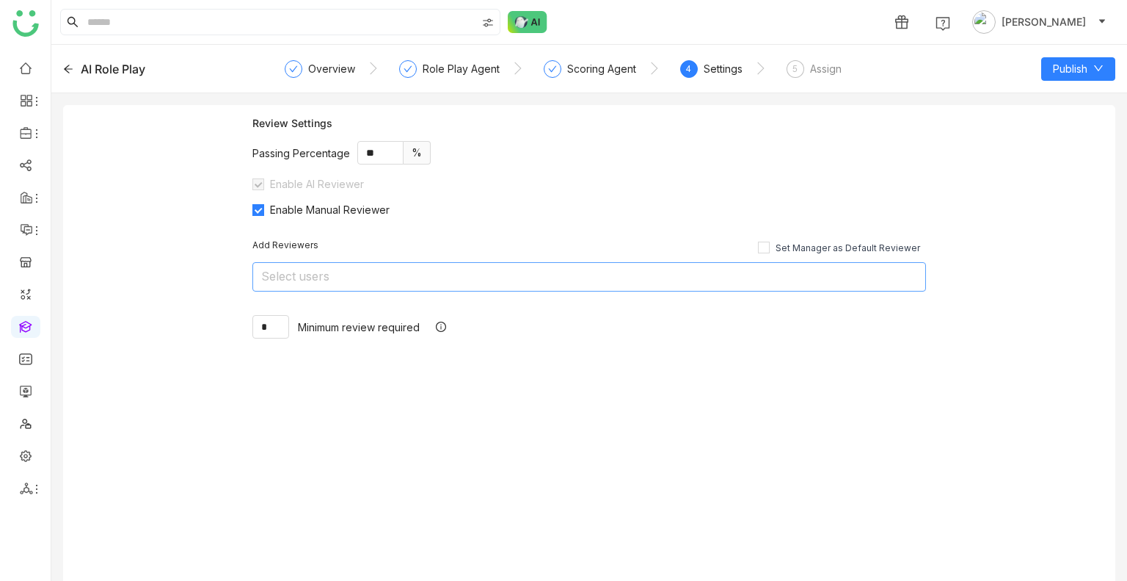
click at [359, 274] on nz-select-top-control "Select users" at bounding box center [589, 276] width 674 height 29
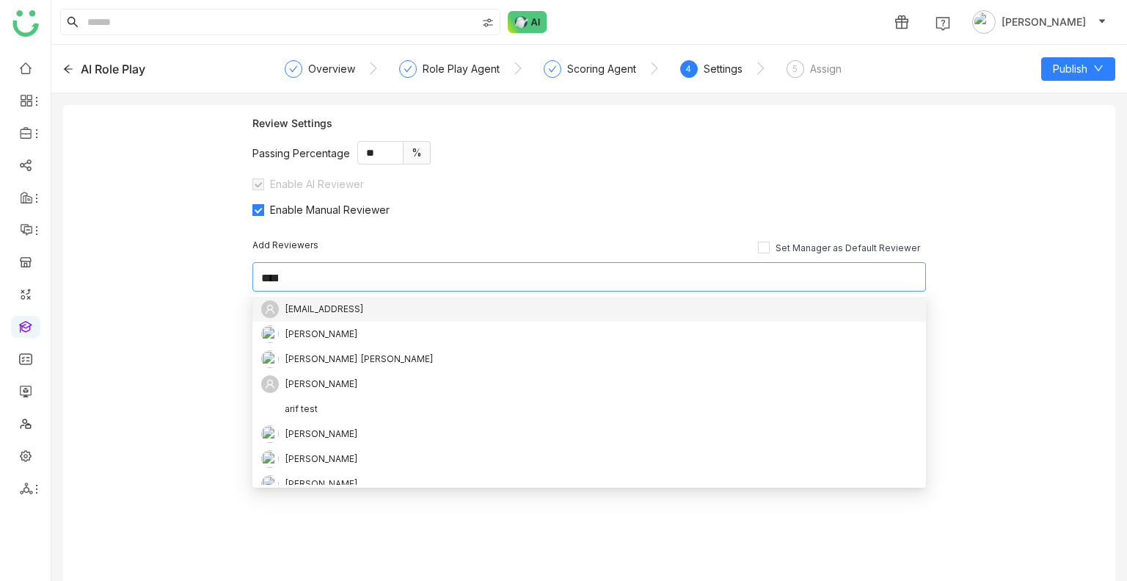
type input "*****"
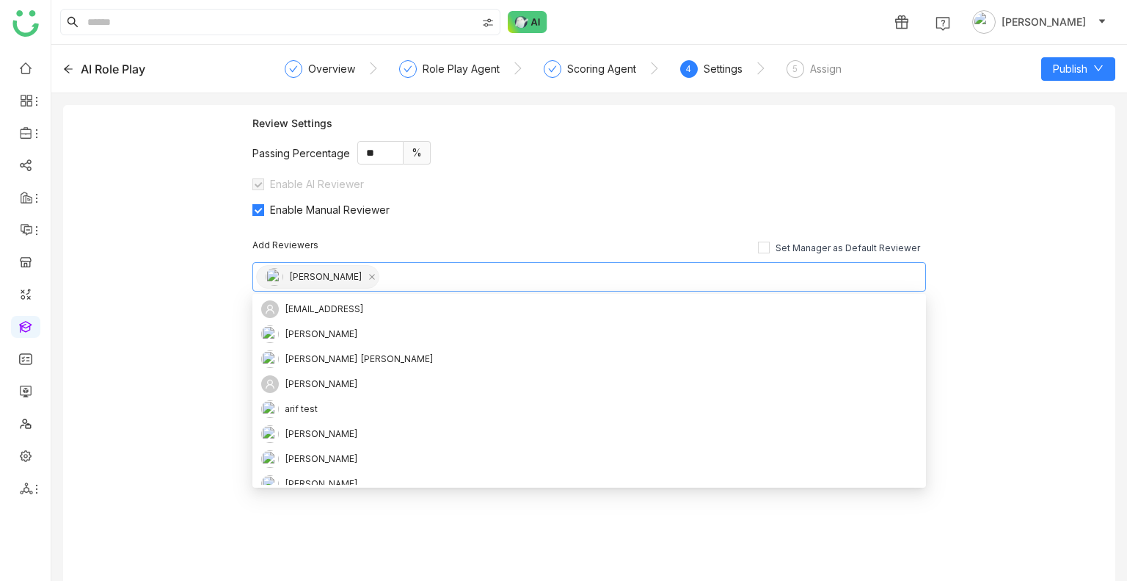
click at [474, 237] on div "Add Reviewers Set Manager as Default Reviewer Uday Bhanu * Minimum review requi…" at bounding box center [589, 289] width 674 height 146
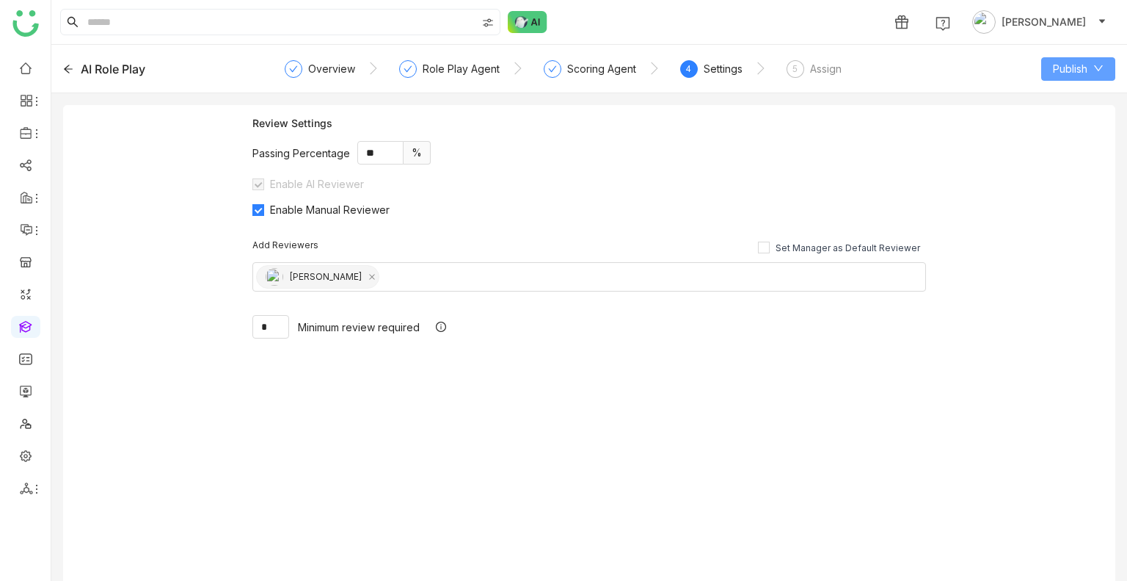
click at [1063, 66] on span "Publish" at bounding box center [1070, 69] width 34 height 16
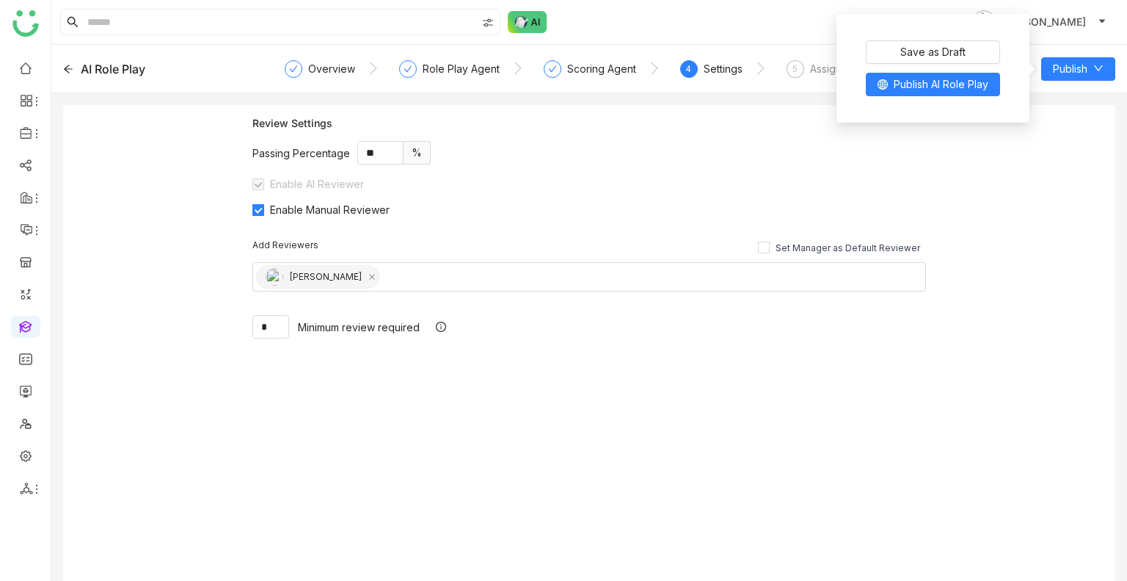
click at [960, 97] on div "Save as Draft Publish AI Role Play" at bounding box center [933, 68] width 170 height 91
click at [944, 90] on span "Publish AI Role Play" at bounding box center [941, 84] width 95 height 16
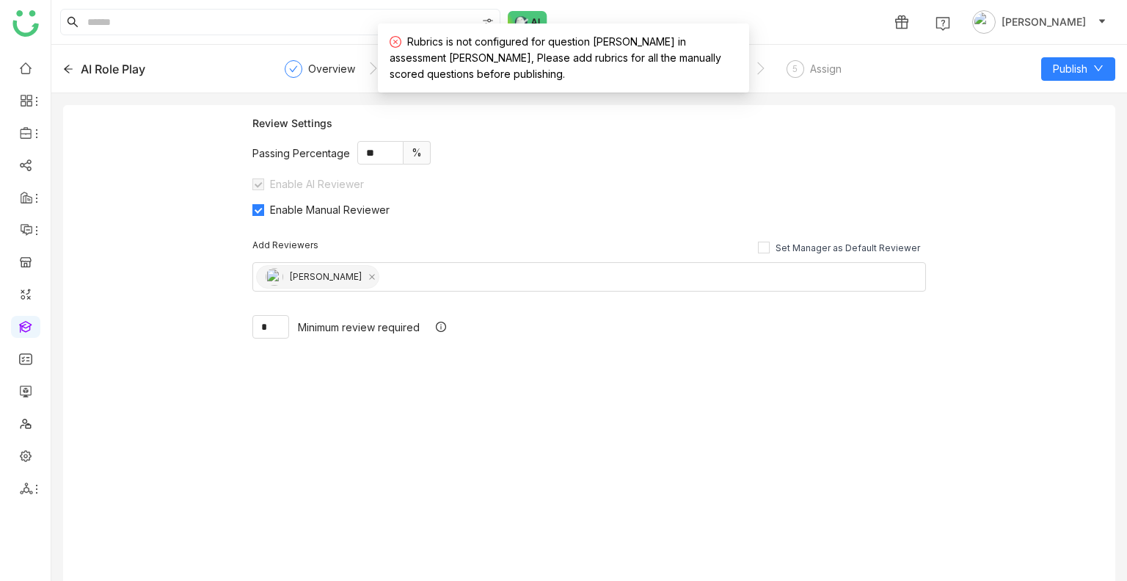
click at [605, 103] on gtmb-role-play-create "AI Role Play Overview Role Play Agent Scoring Agent 4 Settings 5 Assign Publish…" at bounding box center [589, 313] width 1076 height 536
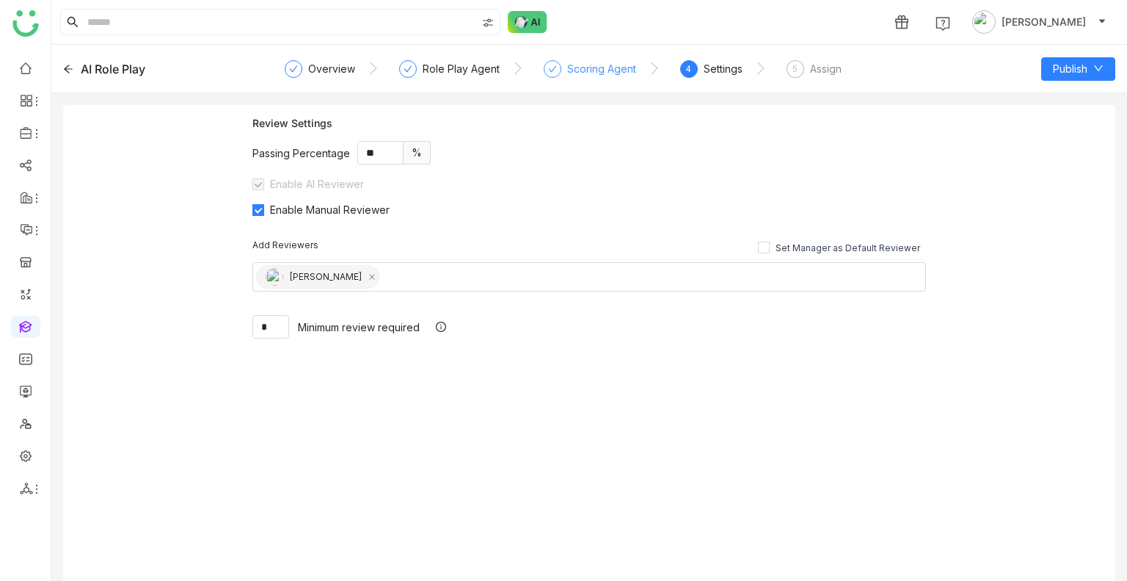
click at [567, 64] on div "Scoring Agent" at bounding box center [601, 69] width 69 height 18
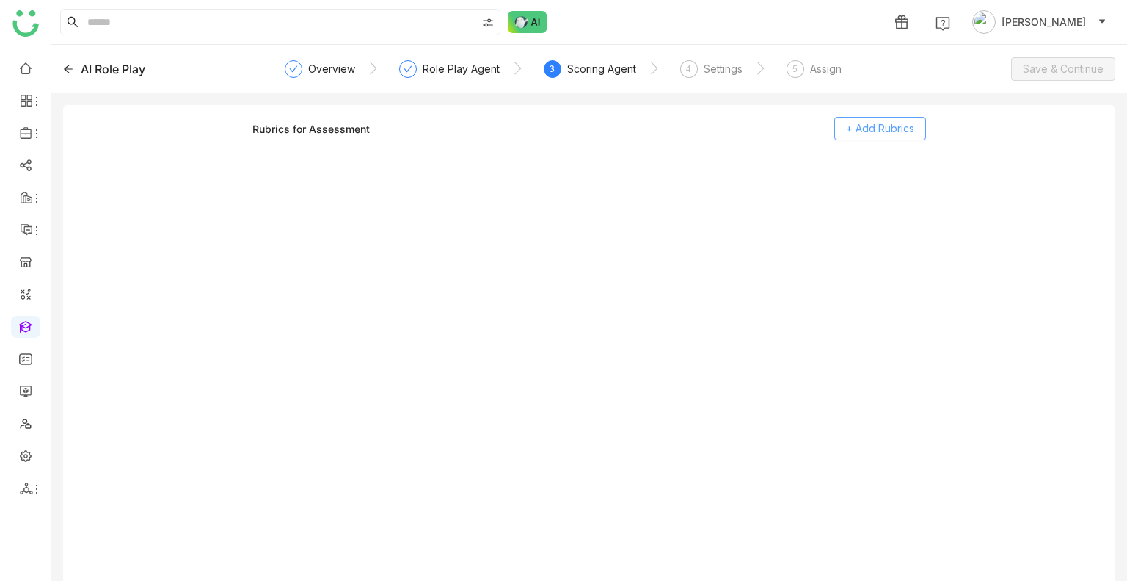
click at [867, 128] on span "+ Add Rubrics" at bounding box center [880, 128] width 68 height 16
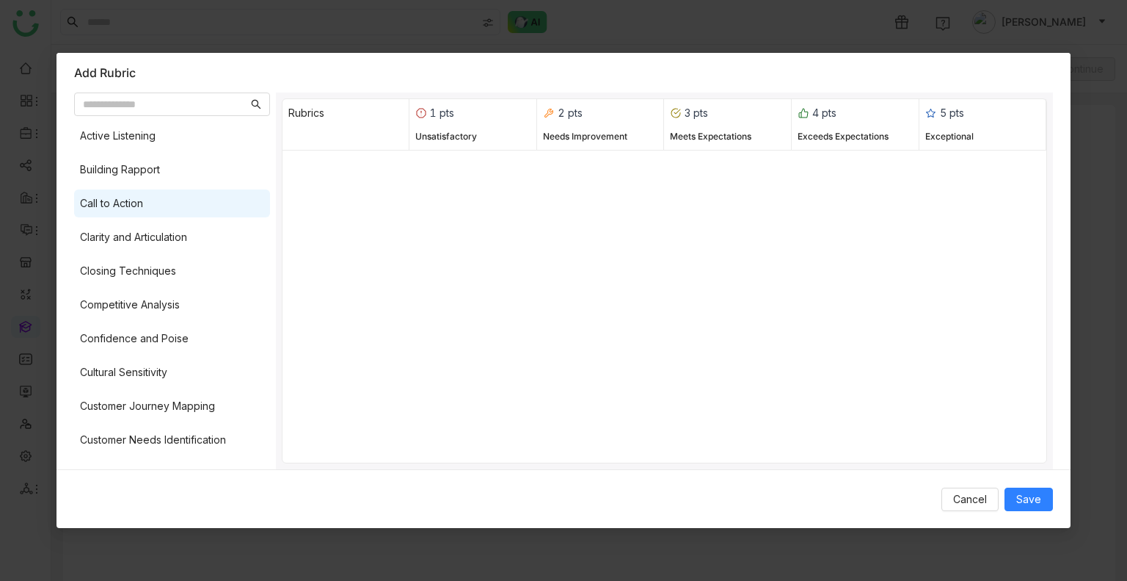
click at [122, 211] on div "Call to Action" at bounding box center [111, 203] width 63 height 16
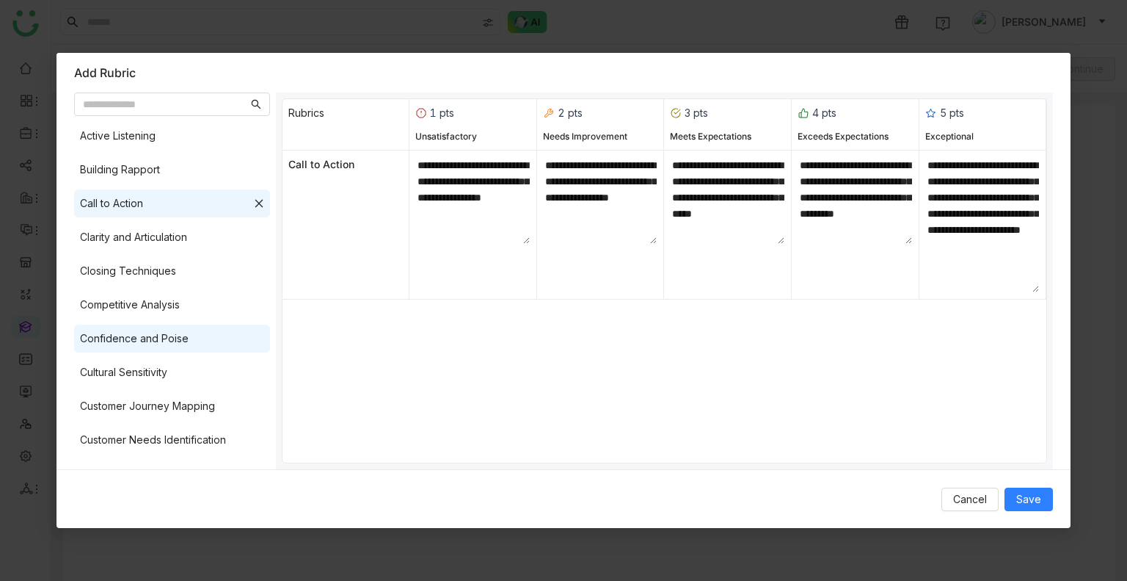
click at [117, 333] on div "Confidence and Poise" at bounding box center [134, 338] width 109 height 16
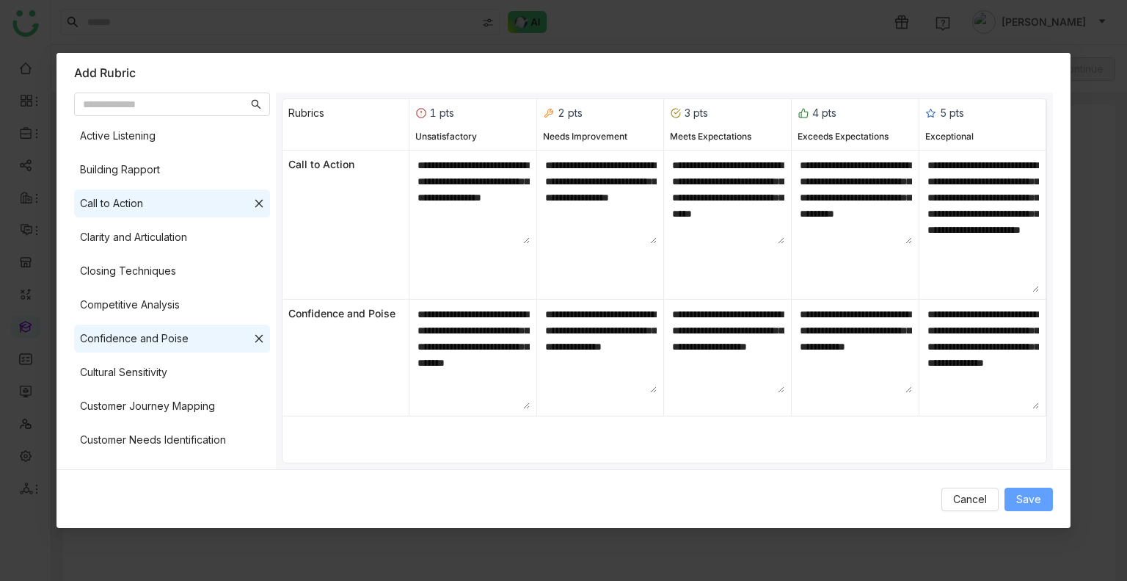
click at [1030, 503] on span "Save" at bounding box center [1028, 499] width 25 height 16
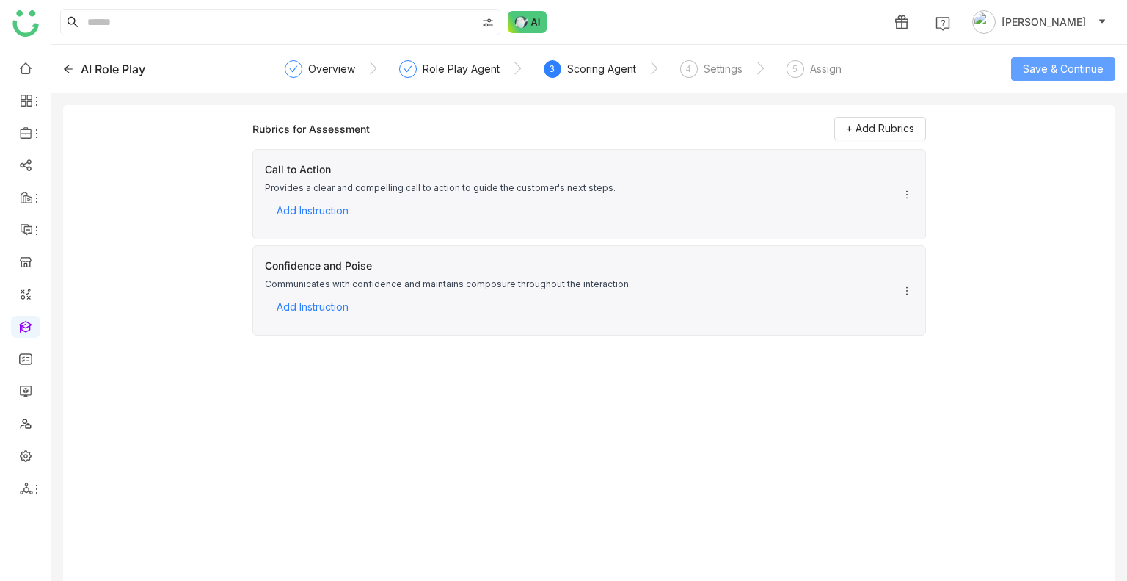
click at [1071, 58] on button "Save & Continue" at bounding box center [1063, 68] width 104 height 23
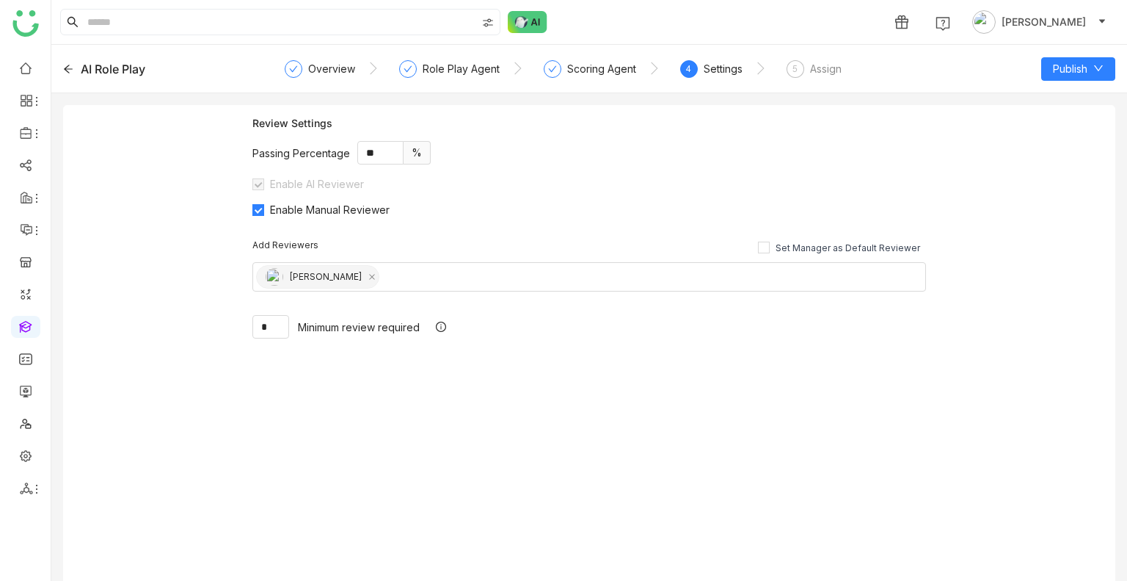
click at [825, 68] on div "Assign" at bounding box center [826, 69] width 32 height 18
click at [1077, 67] on span "Publish" at bounding box center [1070, 69] width 34 height 16
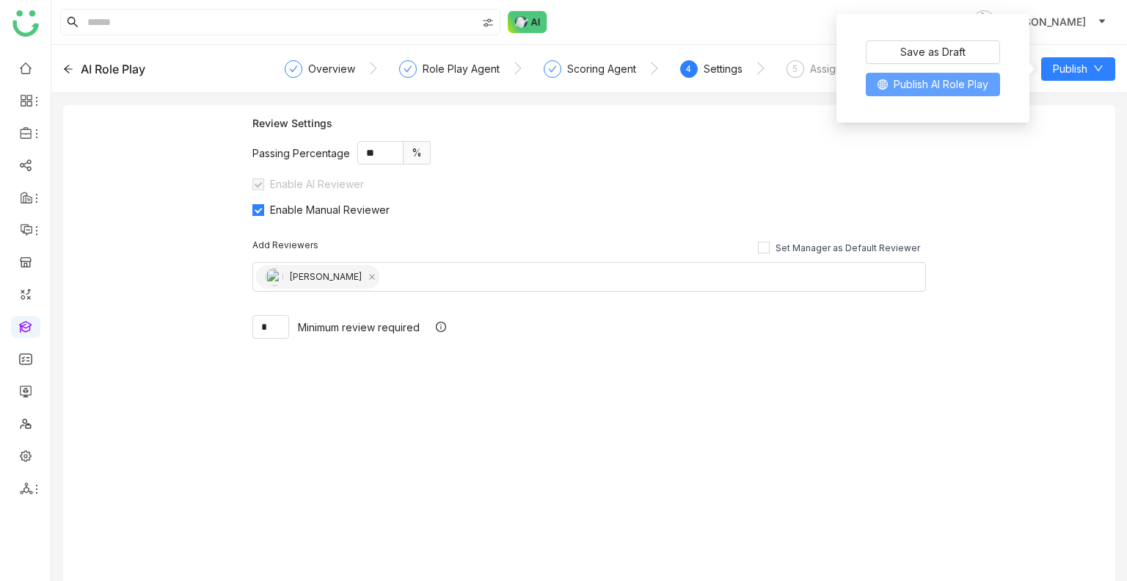
click at [916, 84] on span "Publish AI Role Play" at bounding box center [941, 84] width 95 height 16
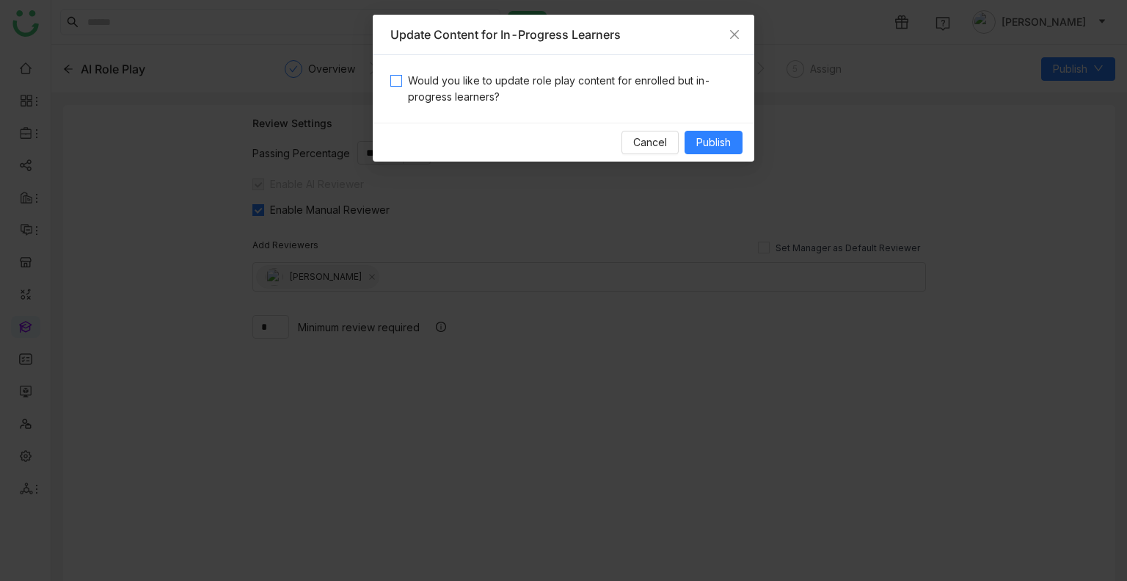
click at [644, 79] on span "Would you like to update role play content for enrolled but in-progress learner…" at bounding box center [569, 89] width 335 height 32
click at [718, 146] on span "Publish" at bounding box center [713, 142] width 34 height 16
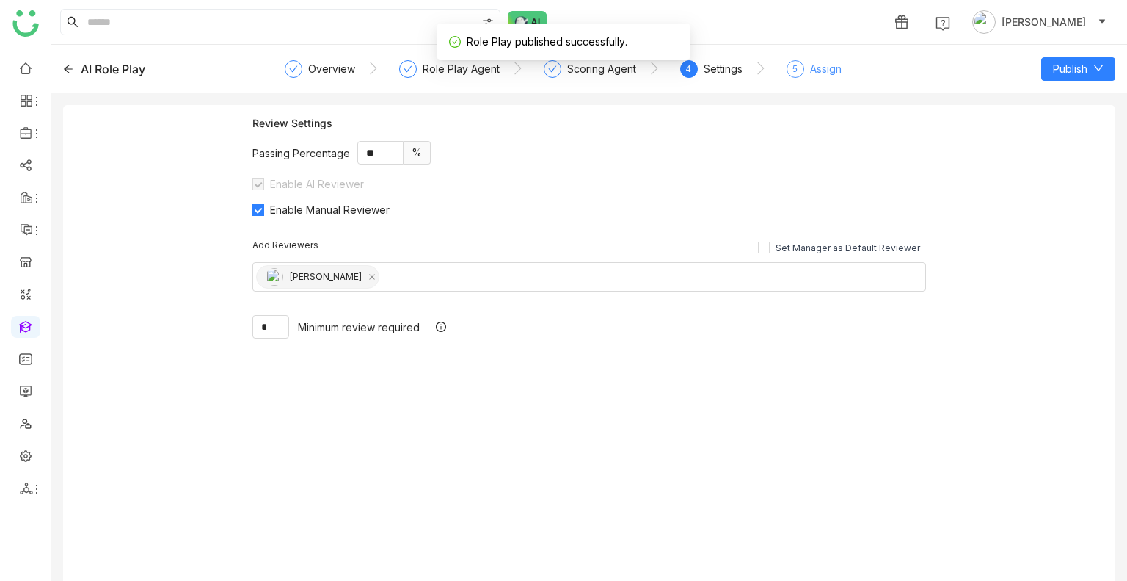
click at [820, 67] on div "Assign" at bounding box center [826, 69] width 32 height 18
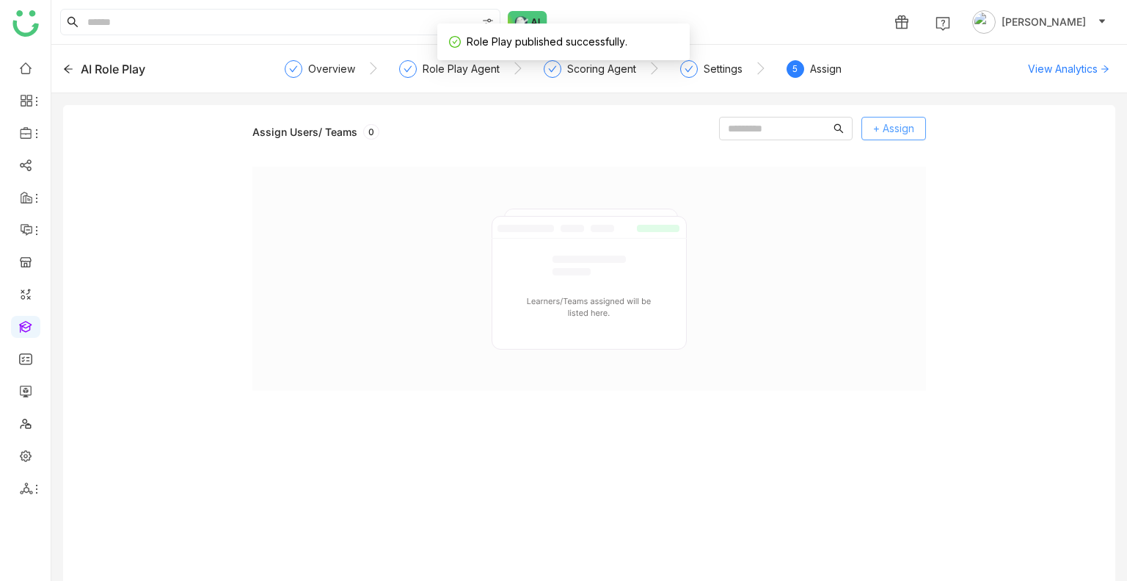
click at [883, 137] on button "+ Assign" at bounding box center [894, 128] width 65 height 23
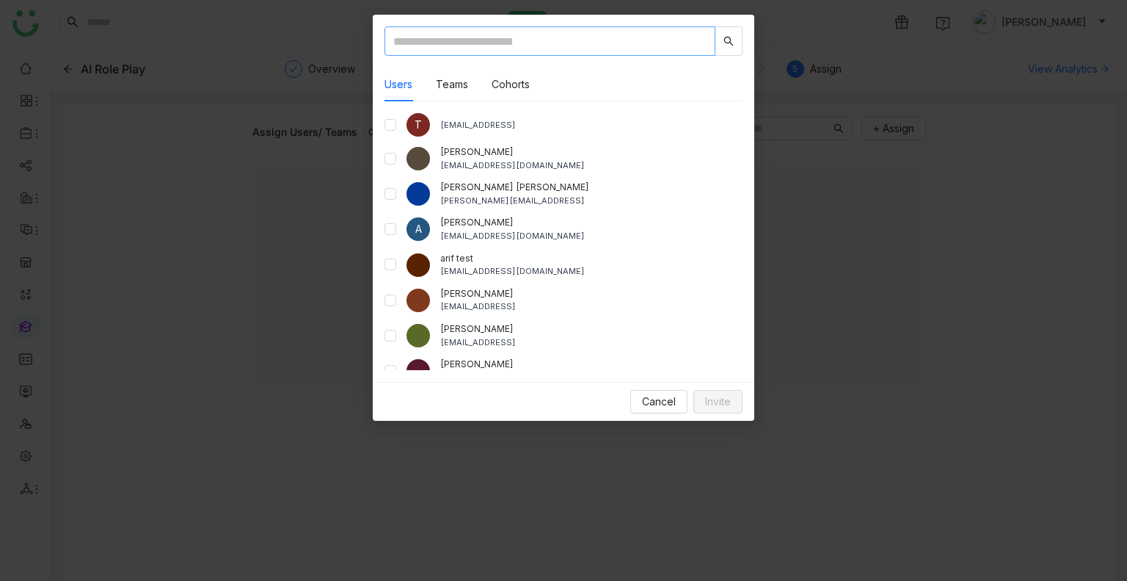
click at [459, 52] on input "text" at bounding box center [550, 40] width 331 height 29
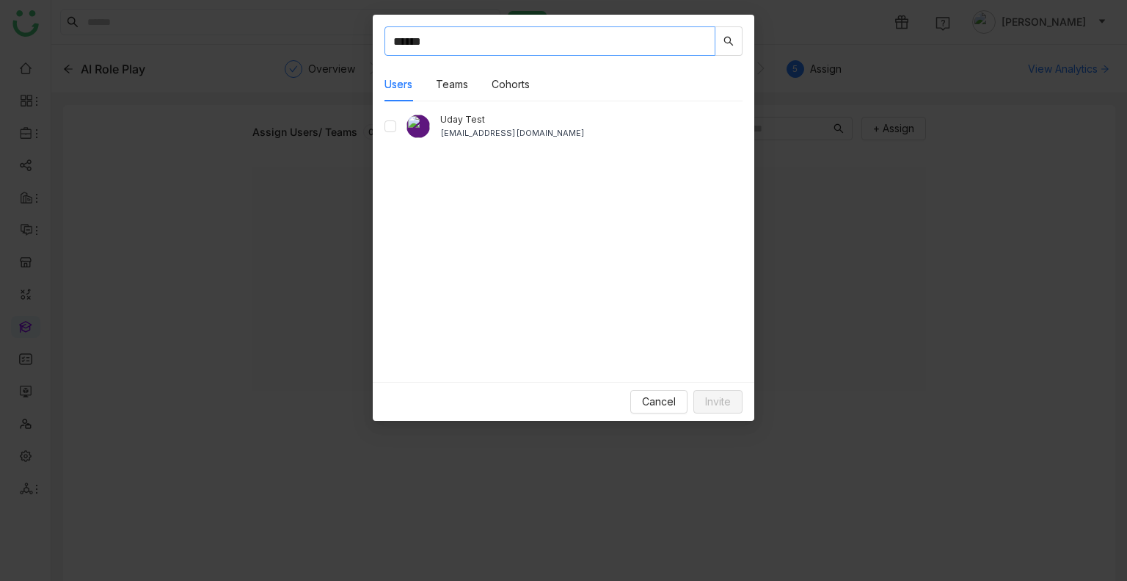
type input "******"
click at [729, 398] on span "Invite" at bounding box center [718, 401] width 26 height 16
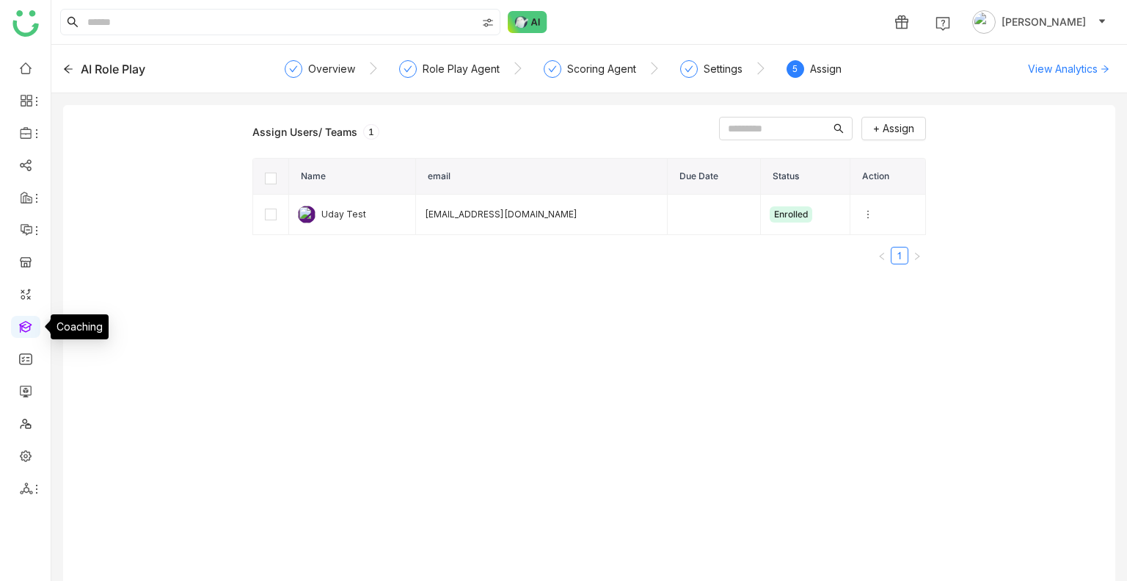
click at [23, 327] on link at bounding box center [25, 325] width 13 height 12
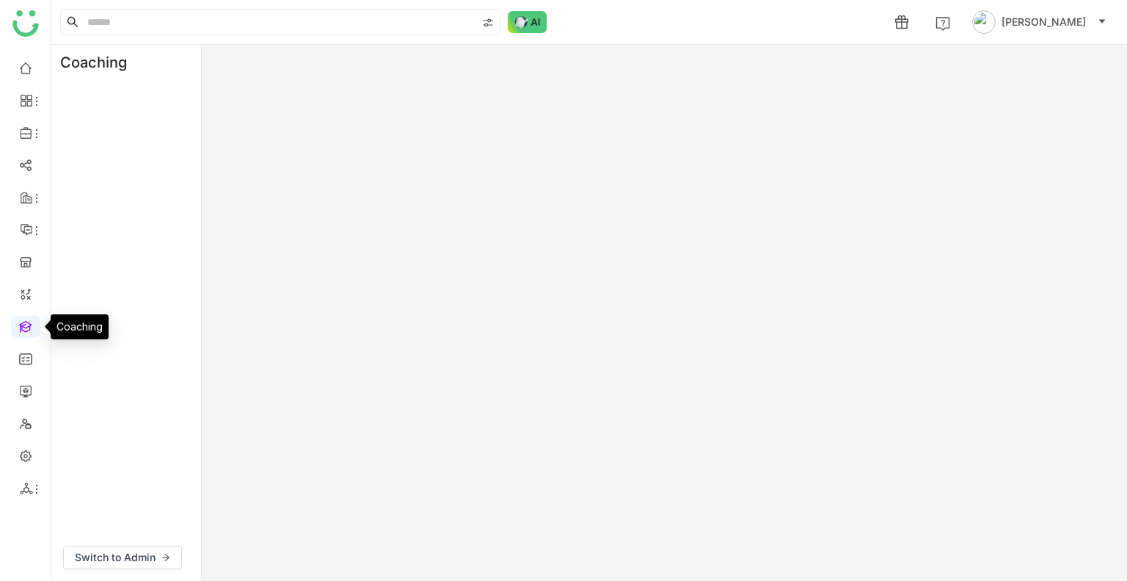
click at [23, 327] on link at bounding box center [25, 325] width 13 height 12
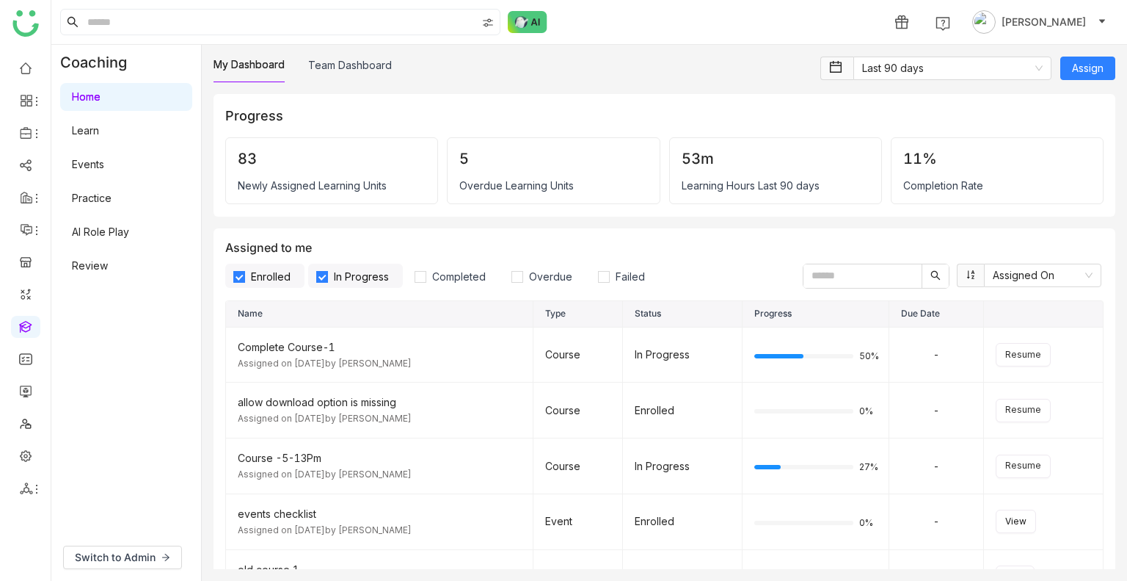
click at [108, 271] on link "Review" at bounding box center [90, 265] width 36 height 12
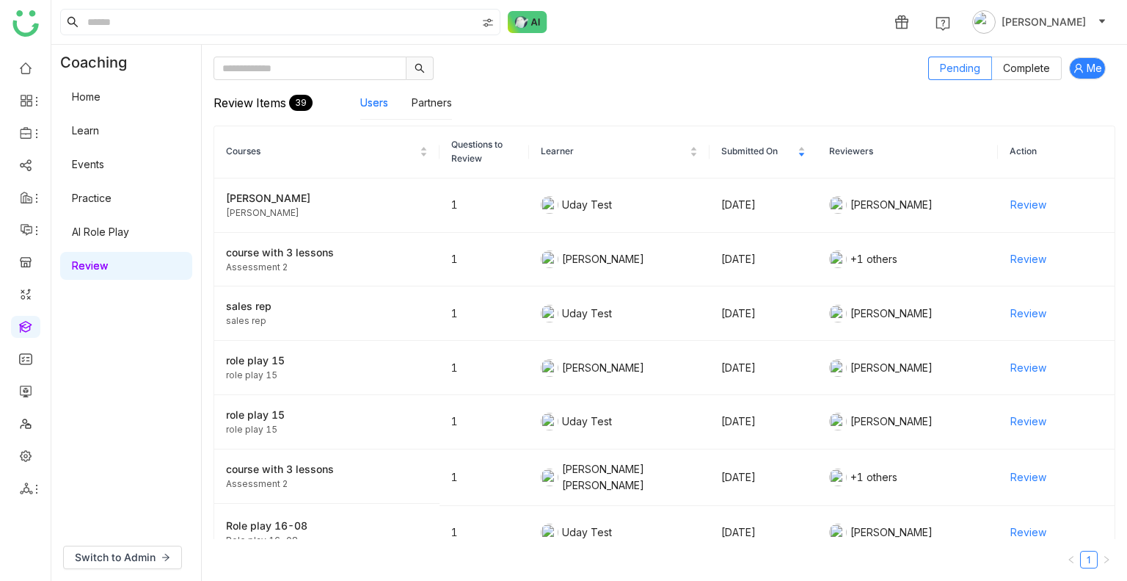
click at [108, 271] on link "Review" at bounding box center [90, 265] width 36 height 12
click at [1018, 197] on span "Review" at bounding box center [1029, 205] width 36 height 16
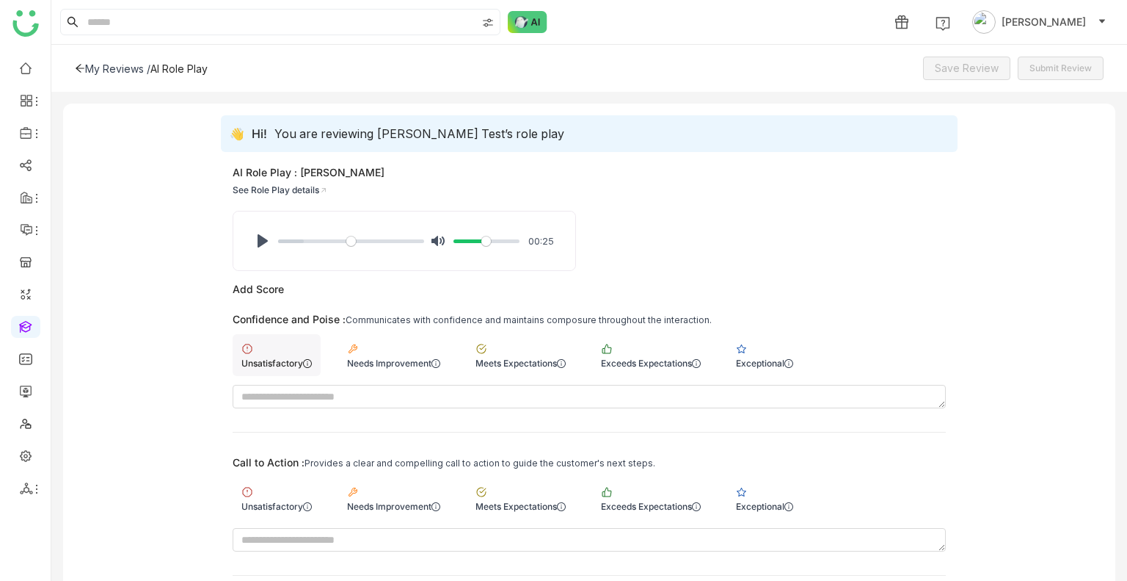
click at [260, 357] on div "Unsatisfactory" at bounding box center [276, 362] width 70 height 11
click at [269, 497] on div "Unsatisfactory" at bounding box center [277, 498] width 88 height 42
click at [940, 68] on span "Save Review" at bounding box center [967, 68] width 64 height 16
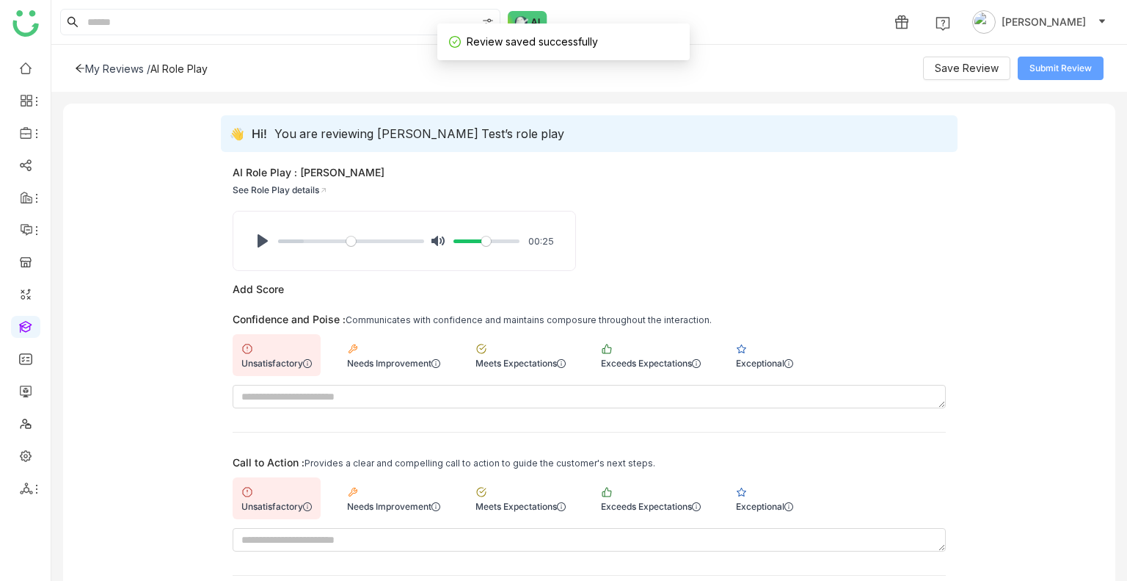
click at [1054, 70] on span "Submit Review" at bounding box center [1061, 69] width 62 height 14
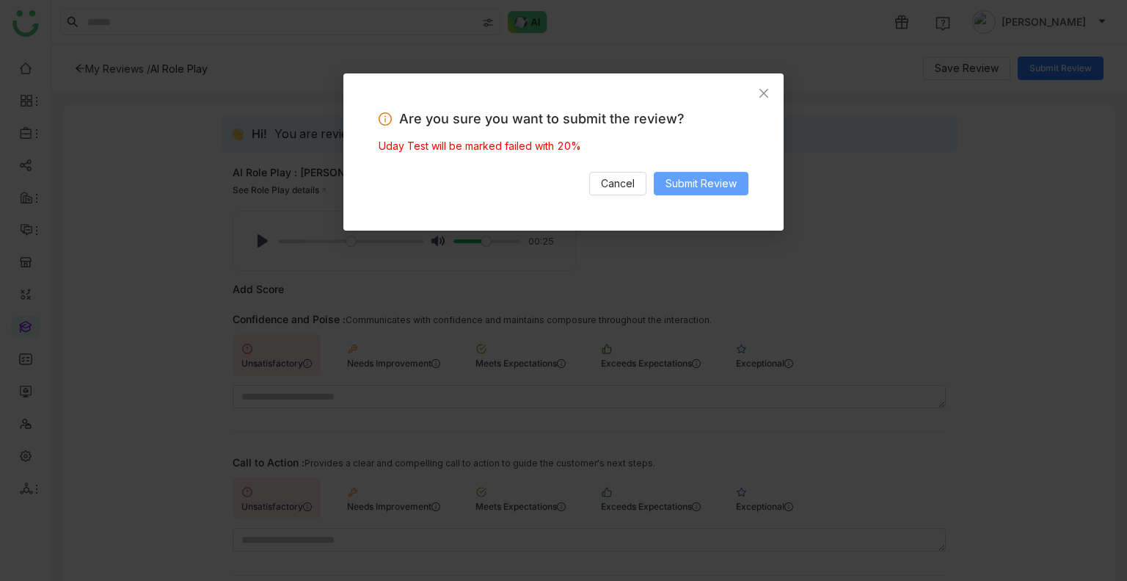
click at [721, 182] on span "Submit Review" at bounding box center [701, 183] width 71 height 16
